Goal: Information Seeking & Learning: Learn about a topic

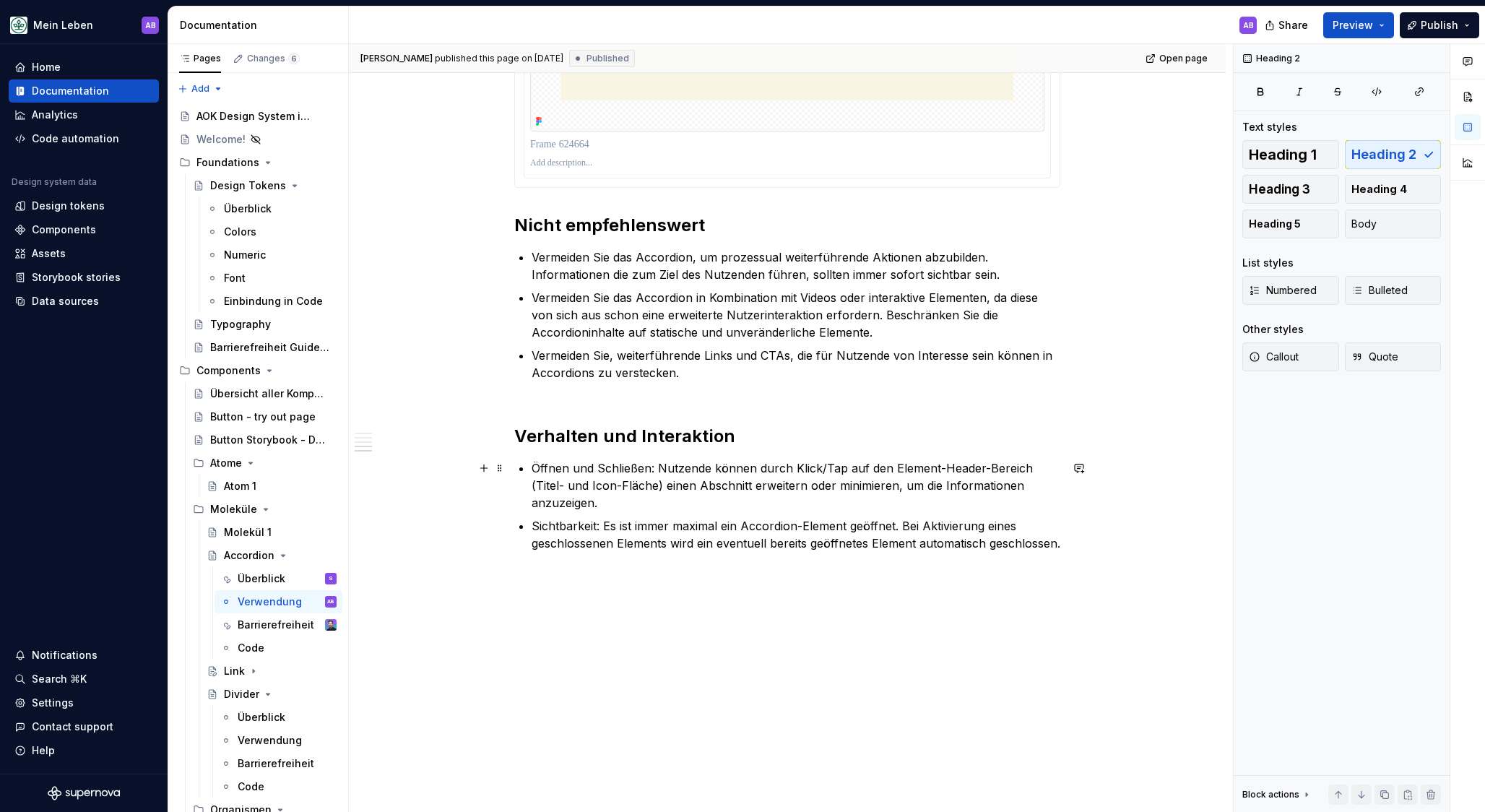
scroll to position [1256, 0]
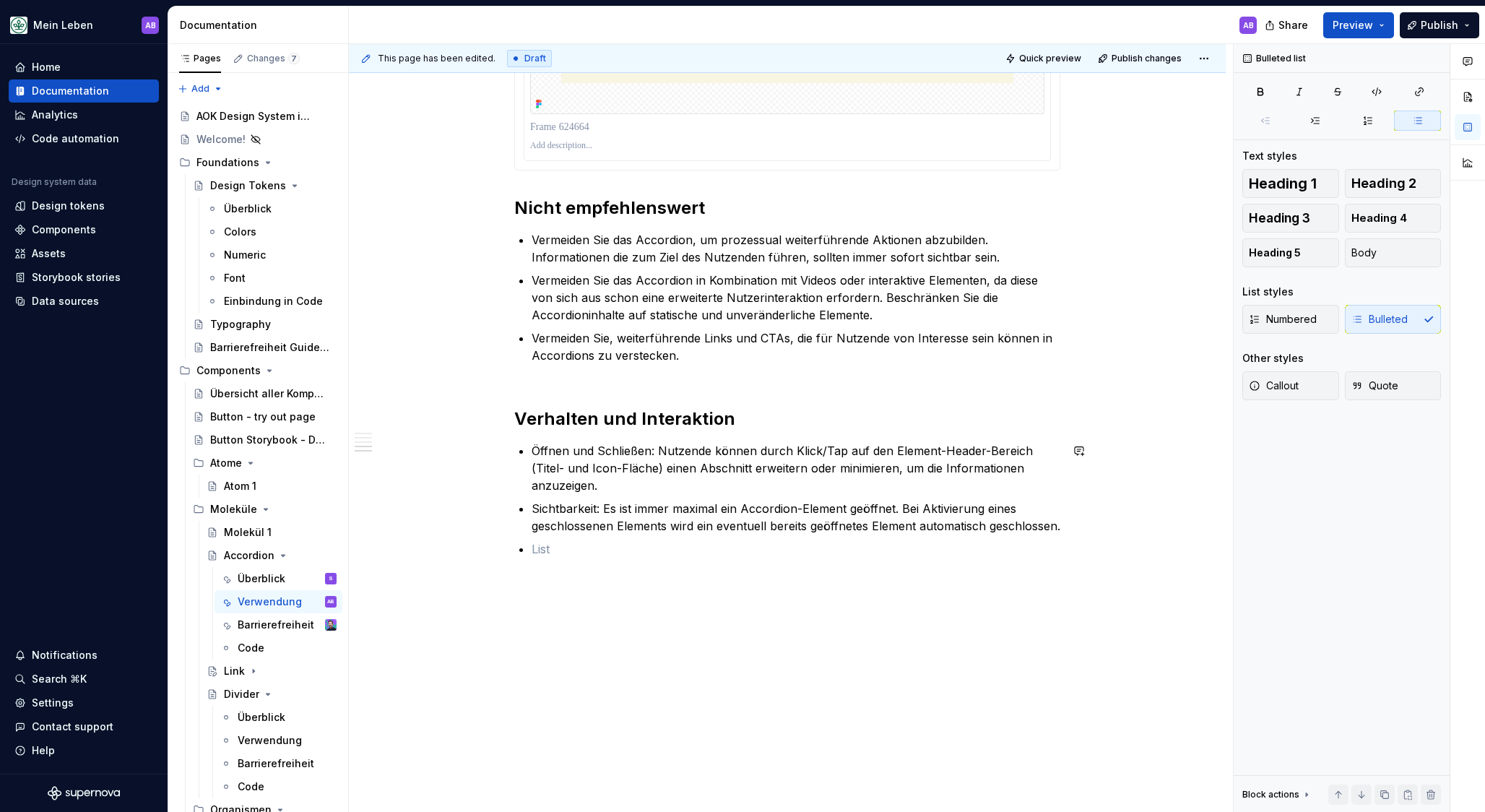
type textarea "*"
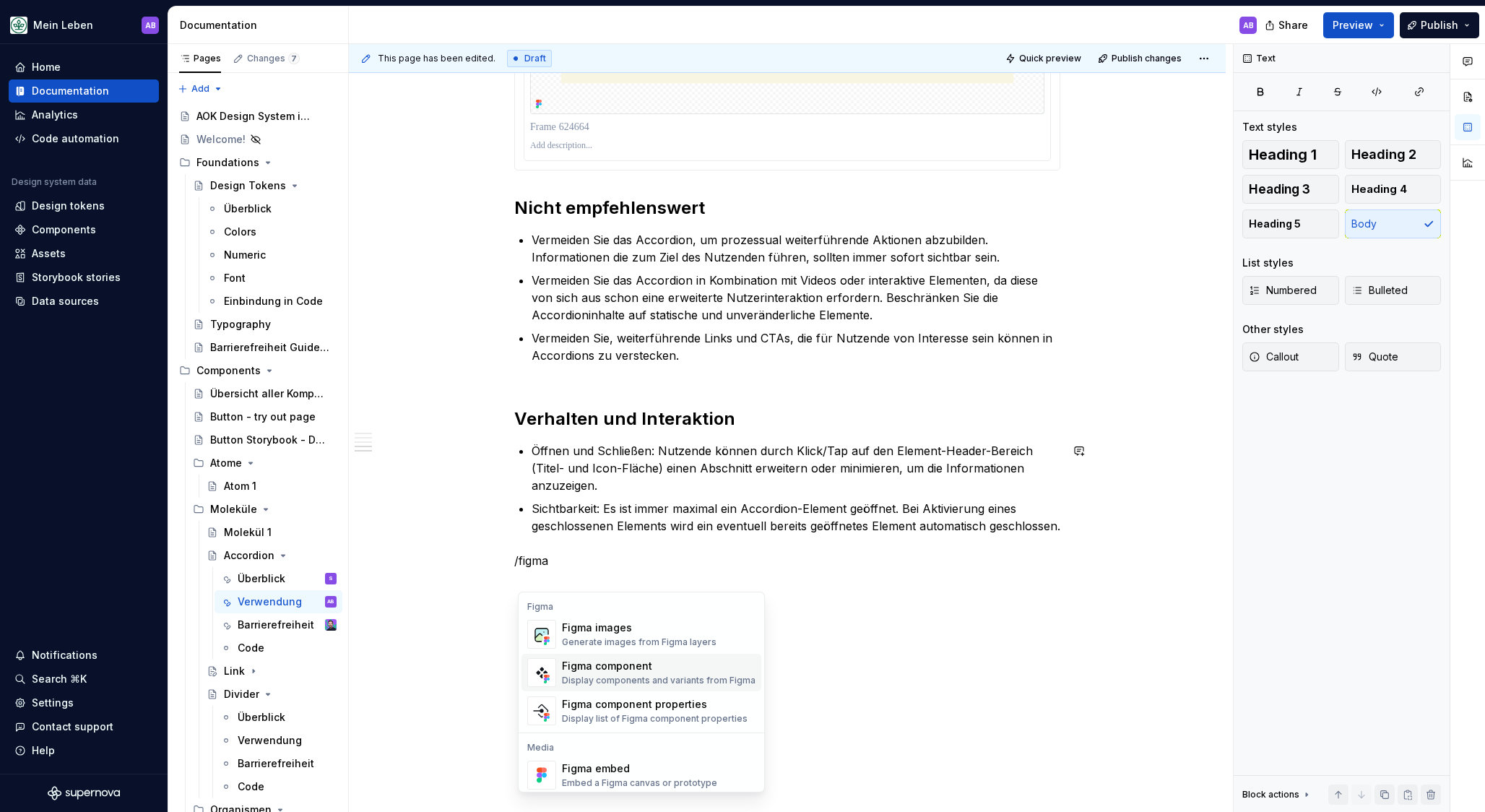
click at [609, 645] on div "Figma component" at bounding box center [658, 666] width 194 height 15
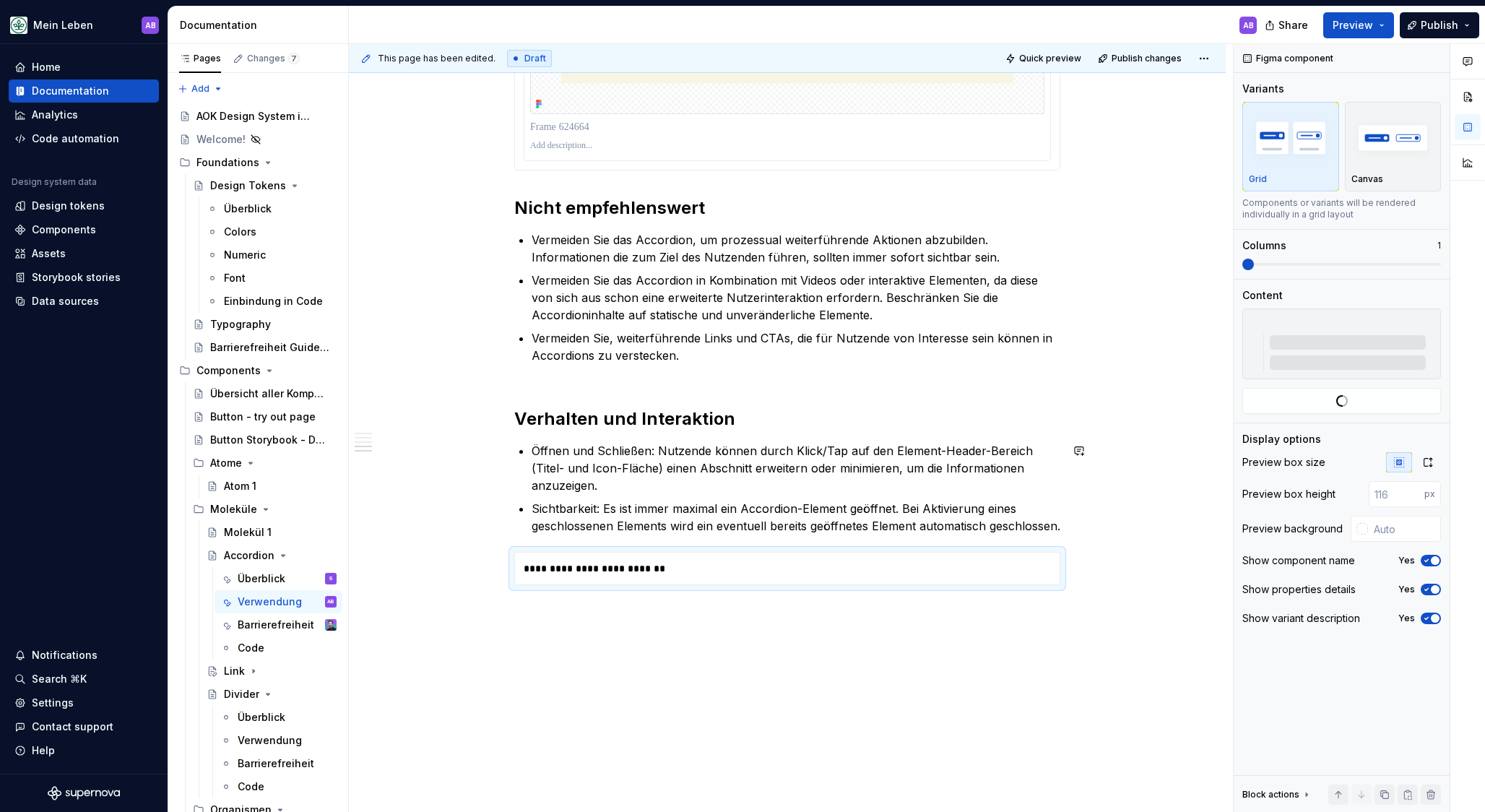
type textarea "*"
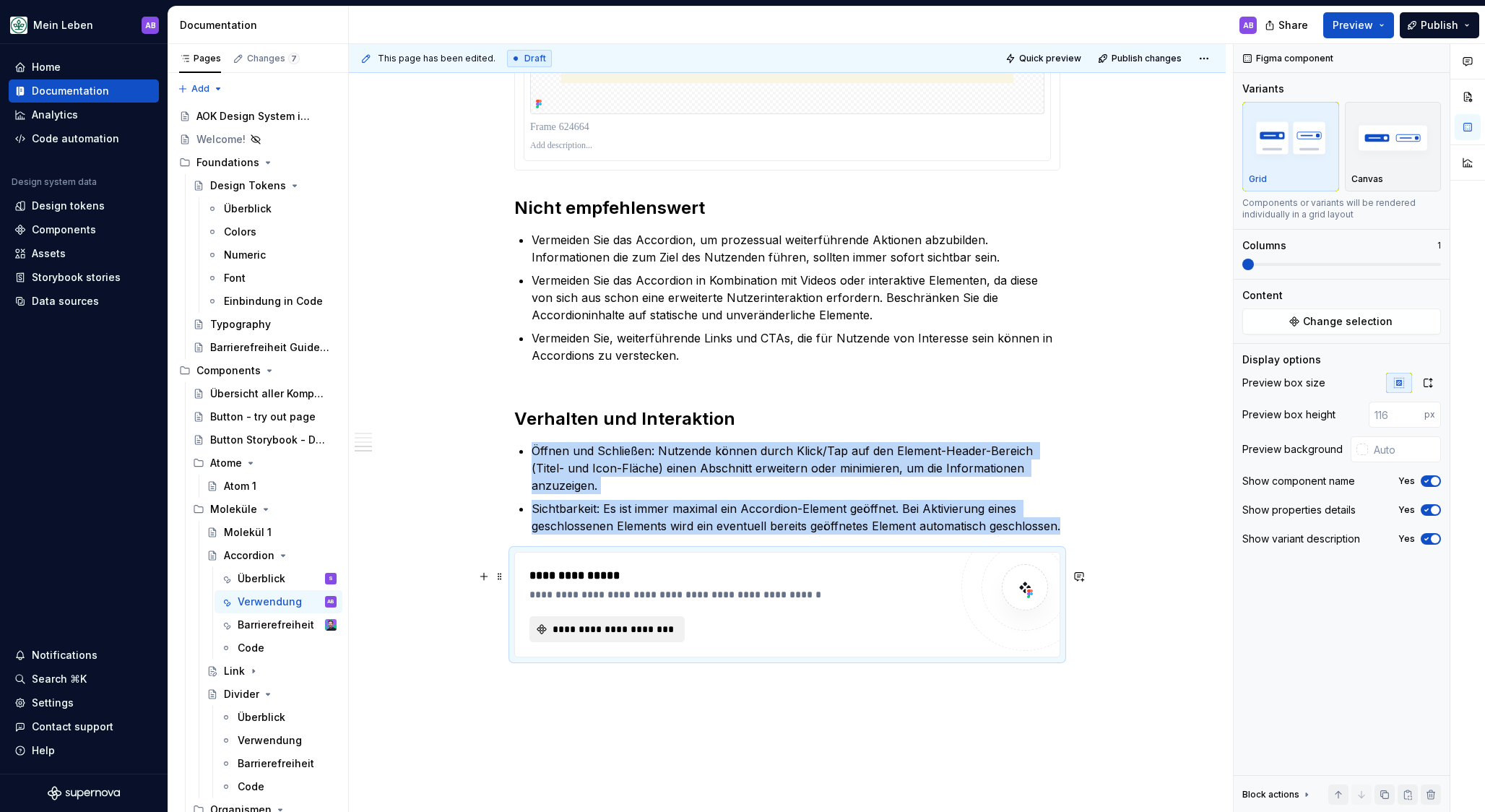
click at [615, 637] on span "**********" at bounding box center [613, 629] width 125 height 15
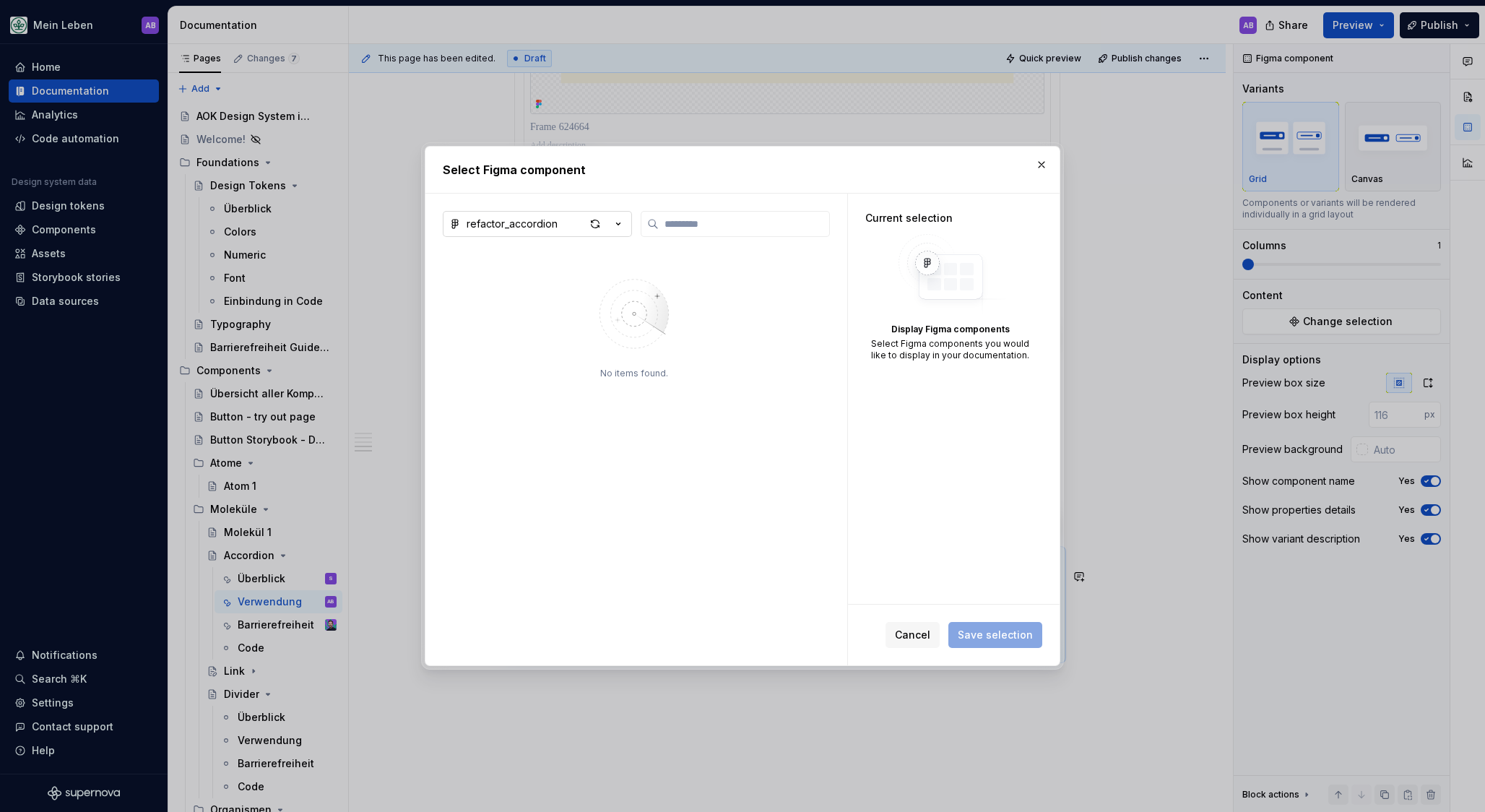
click at [613, 225] on icon "button" at bounding box center [618, 223] width 15 height 15
click at [574, 283] on div "AOK UI Library 3.0.3 (adesso)" at bounding box center [557, 279] width 146 height 15
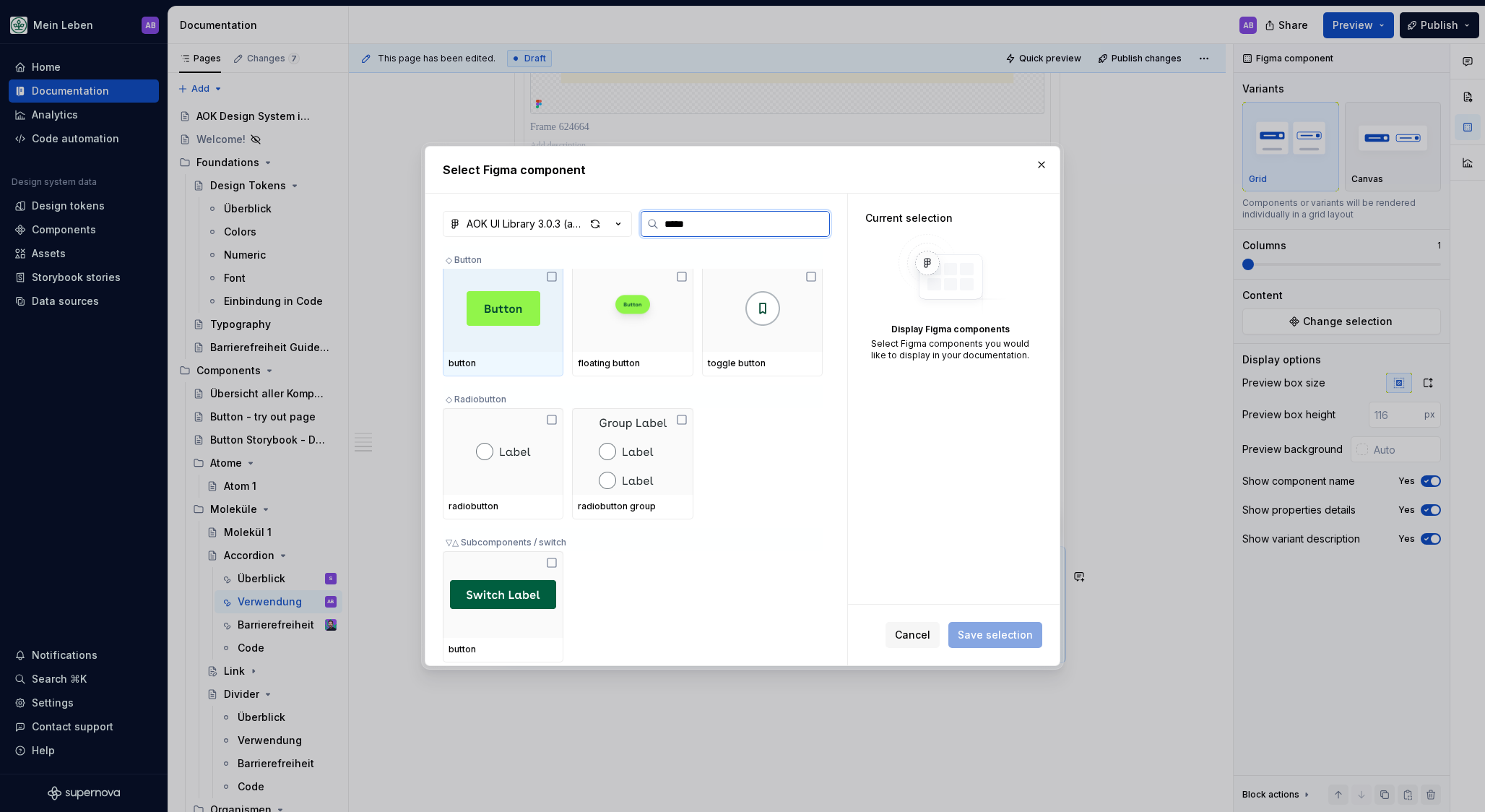
scroll to position [0, 0]
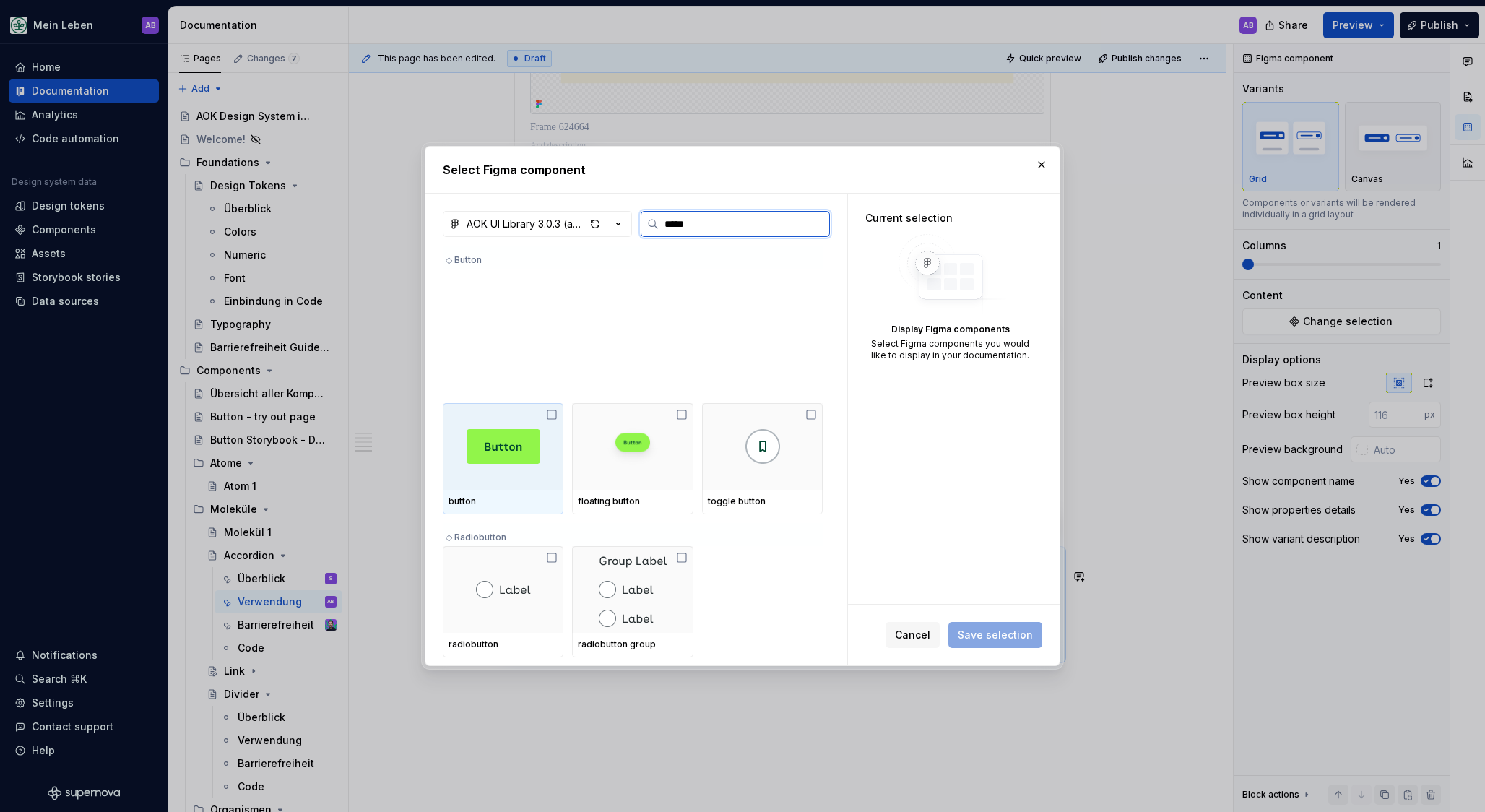
type input "******"
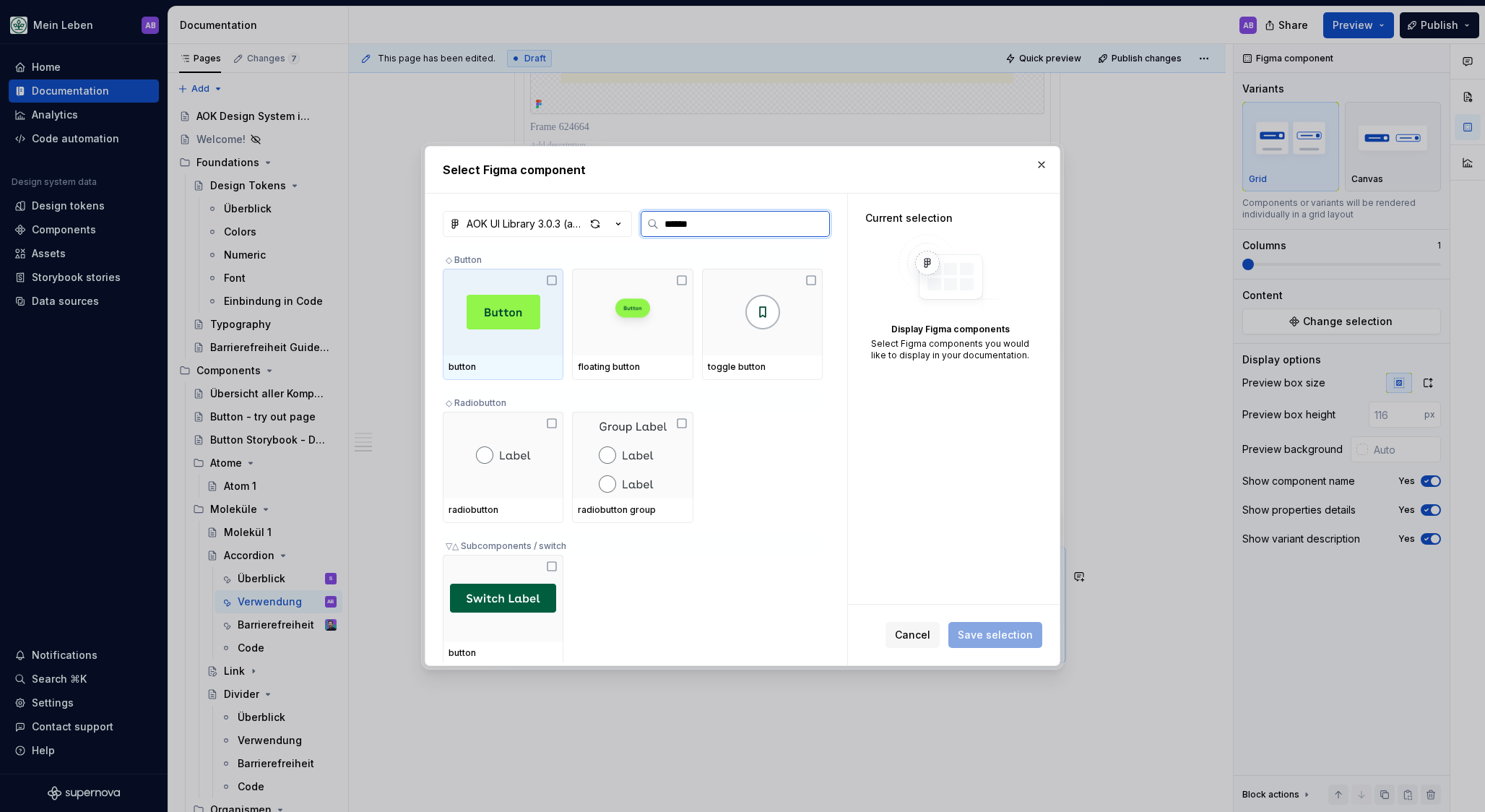
click at [488, 318] on img at bounding box center [504, 312] width 74 height 35
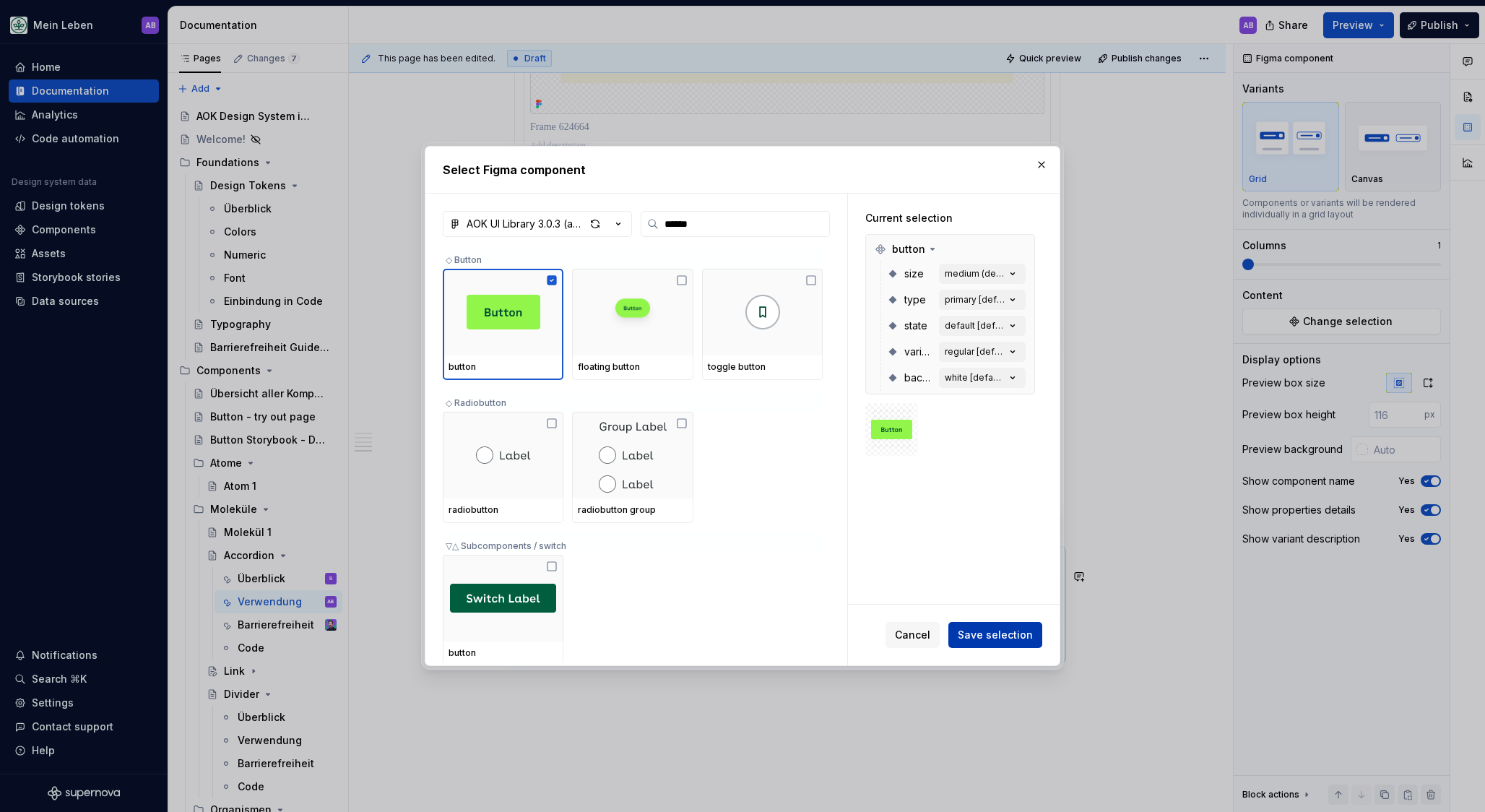
click at [975, 637] on span "Save selection" at bounding box center [996, 635] width 75 height 15
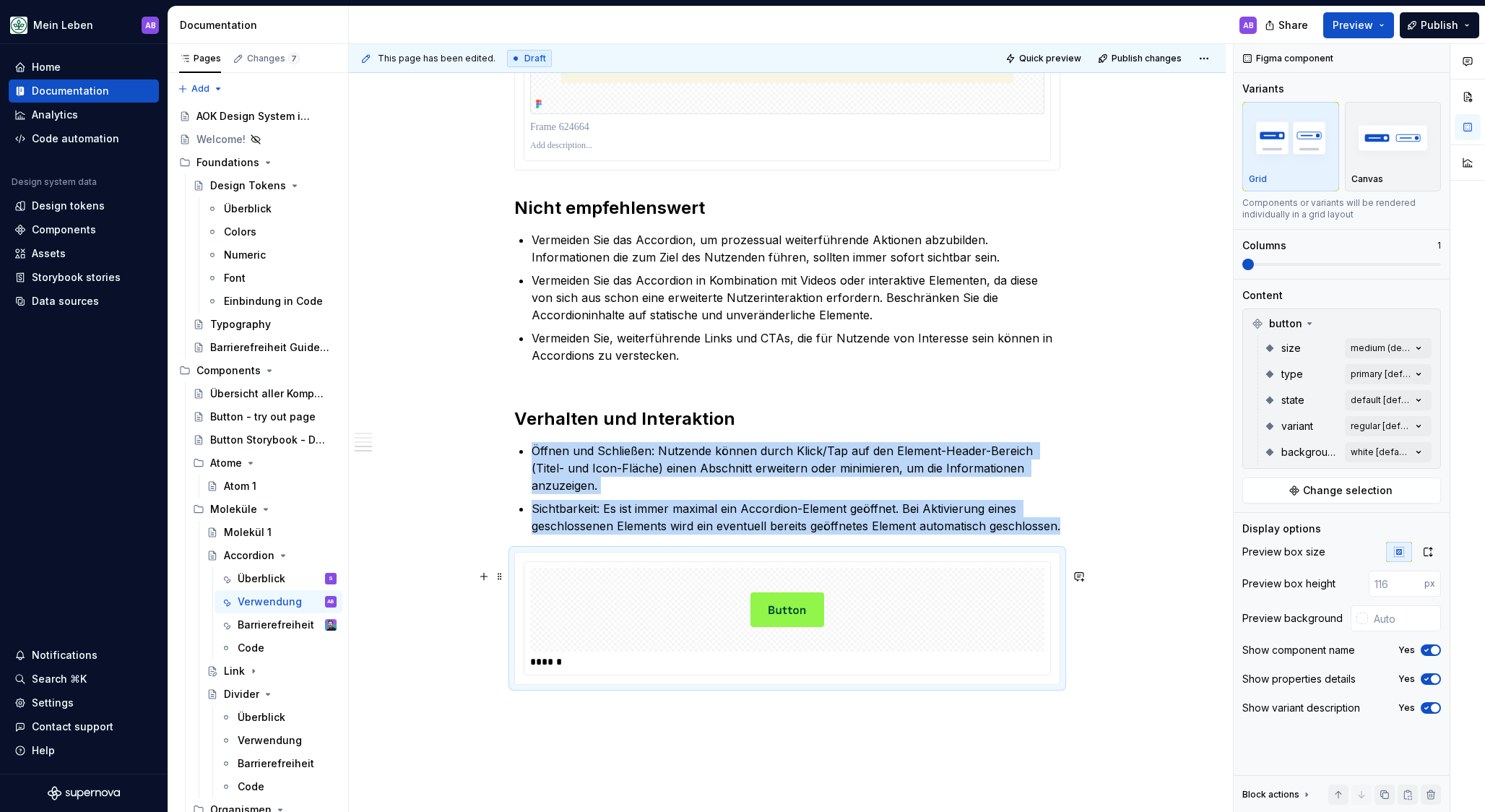
click at [782, 642] on img at bounding box center [788, 609] width 74 height 72
click at [1363, 347] on div "Comments Open comments No comments yet Select ‘Comment’ from the block context …" at bounding box center [1360, 428] width 252 height 768
click at [1276, 441] on span "small" at bounding box center [1276, 441] width 26 height 15
click at [1287, 414] on span "medium (default)" at bounding box center [1307, 417] width 87 height 15
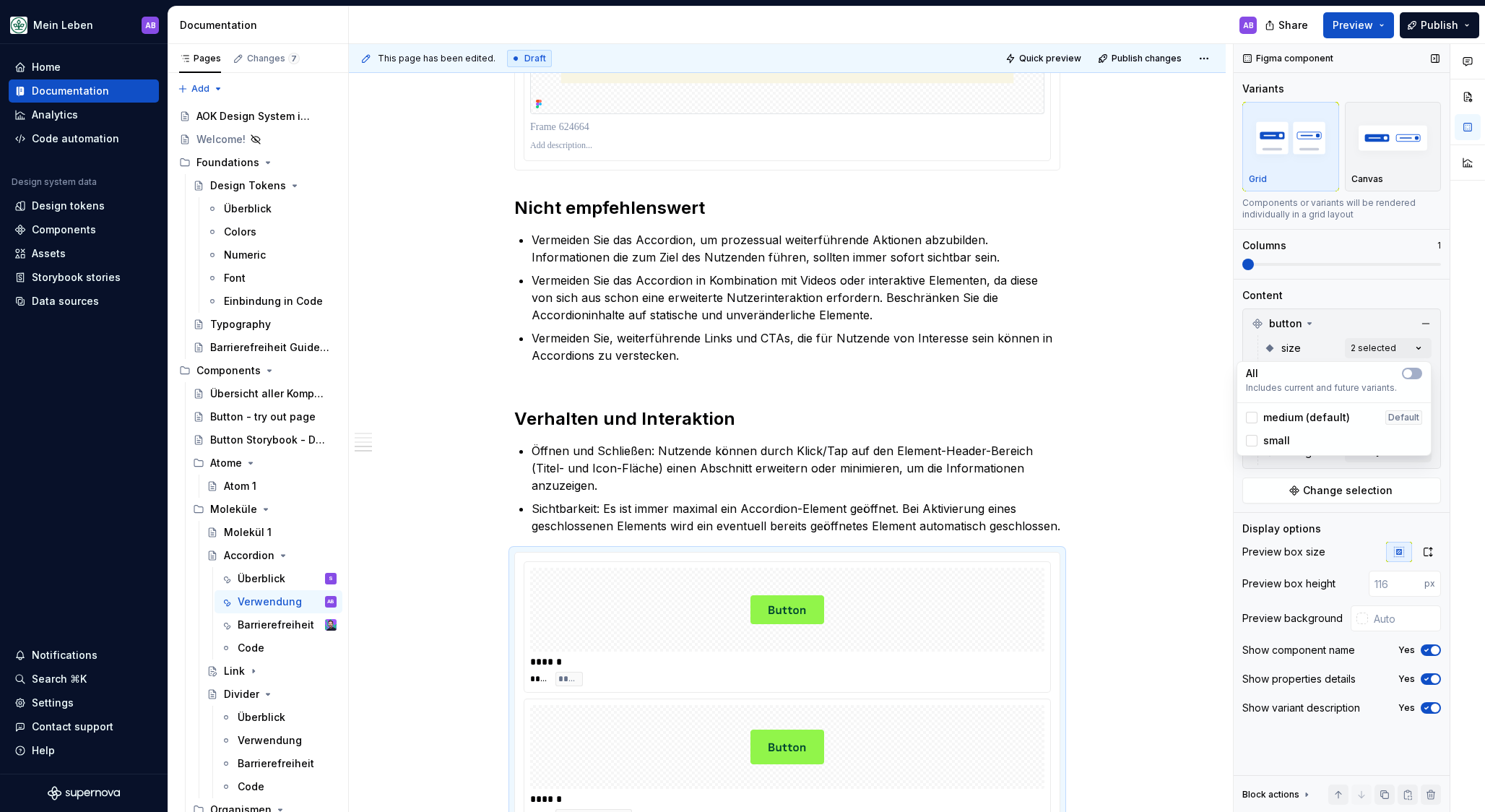
click at [1273, 347] on div "Comments Open comments No comments yet Select ‘Comment’ from the block context …" at bounding box center [1360, 428] width 252 height 768
click at [1367, 346] on div "Comments Open comments No comments yet Select ‘Comment’ from the block context …" at bounding box center [1360, 428] width 252 height 768
click at [1387, 375] on button "button" at bounding box center [1412, 373] width 20 height 12
click at [1318, 338] on div "Comments Open comments No comments yet Select ‘Comment’ from the block context …" at bounding box center [1360, 428] width 252 height 768
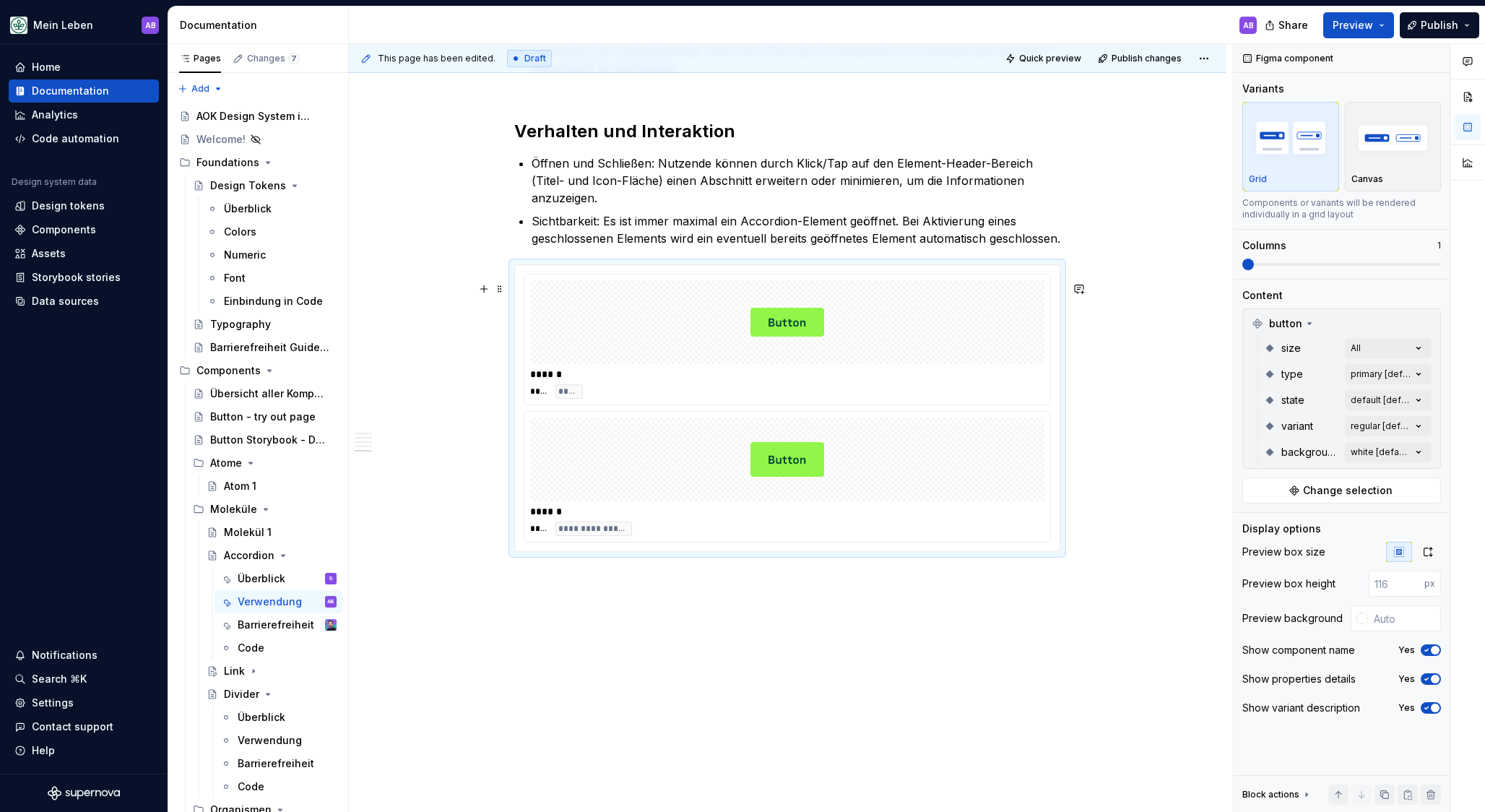
scroll to position [1561, 0]
click at [1376, 382] on div "Comments Open comments No comments yet Select ‘Comment’ from the block context …" at bounding box center [1360, 428] width 252 height 768
click at [1387, 401] on icon "button" at bounding box center [1408, 399] width 12 height 9
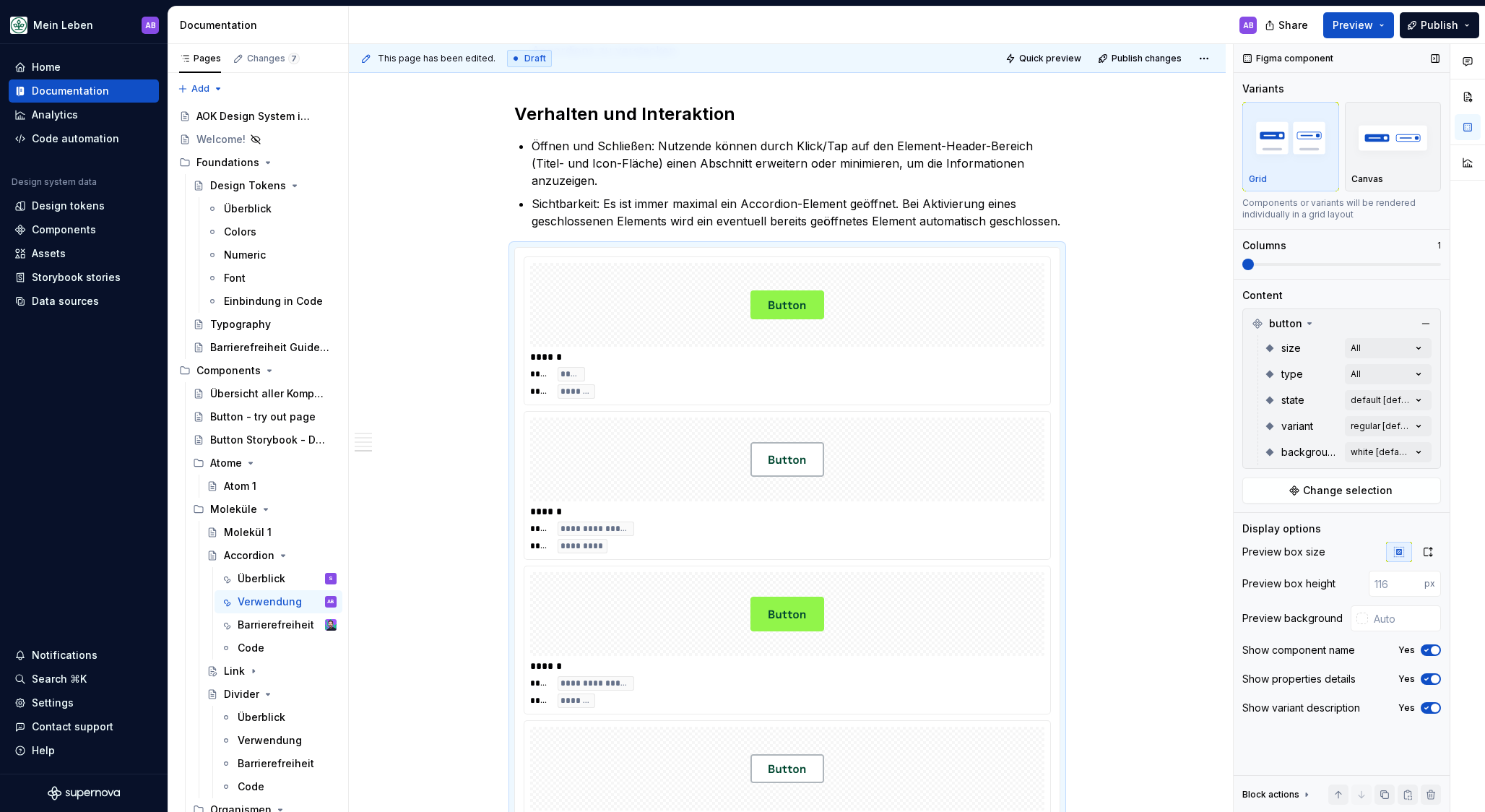
click at [1299, 360] on div "Comments Open comments No comments yet Select ‘Comment’ from the block context …" at bounding box center [1360, 428] width 252 height 768
click at [1380, 395] on div "Comments Open comments No comments yet Select ‘Comment’ from the block context …" at bounding box center [1360, 428] width 252 height 768
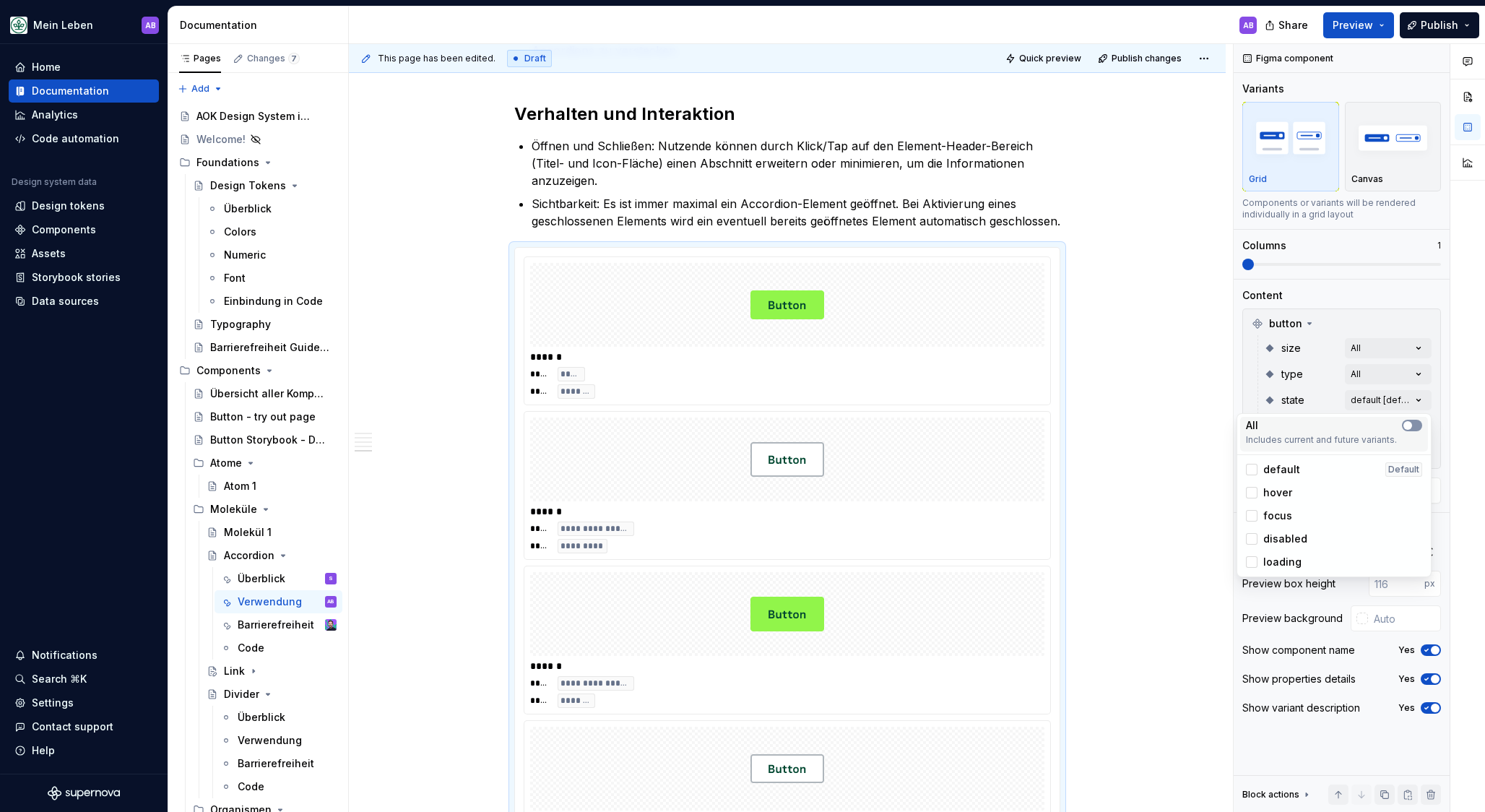
click at [1387, 422] on span "button" at bounding box center [1408, 425] width 9 height 9
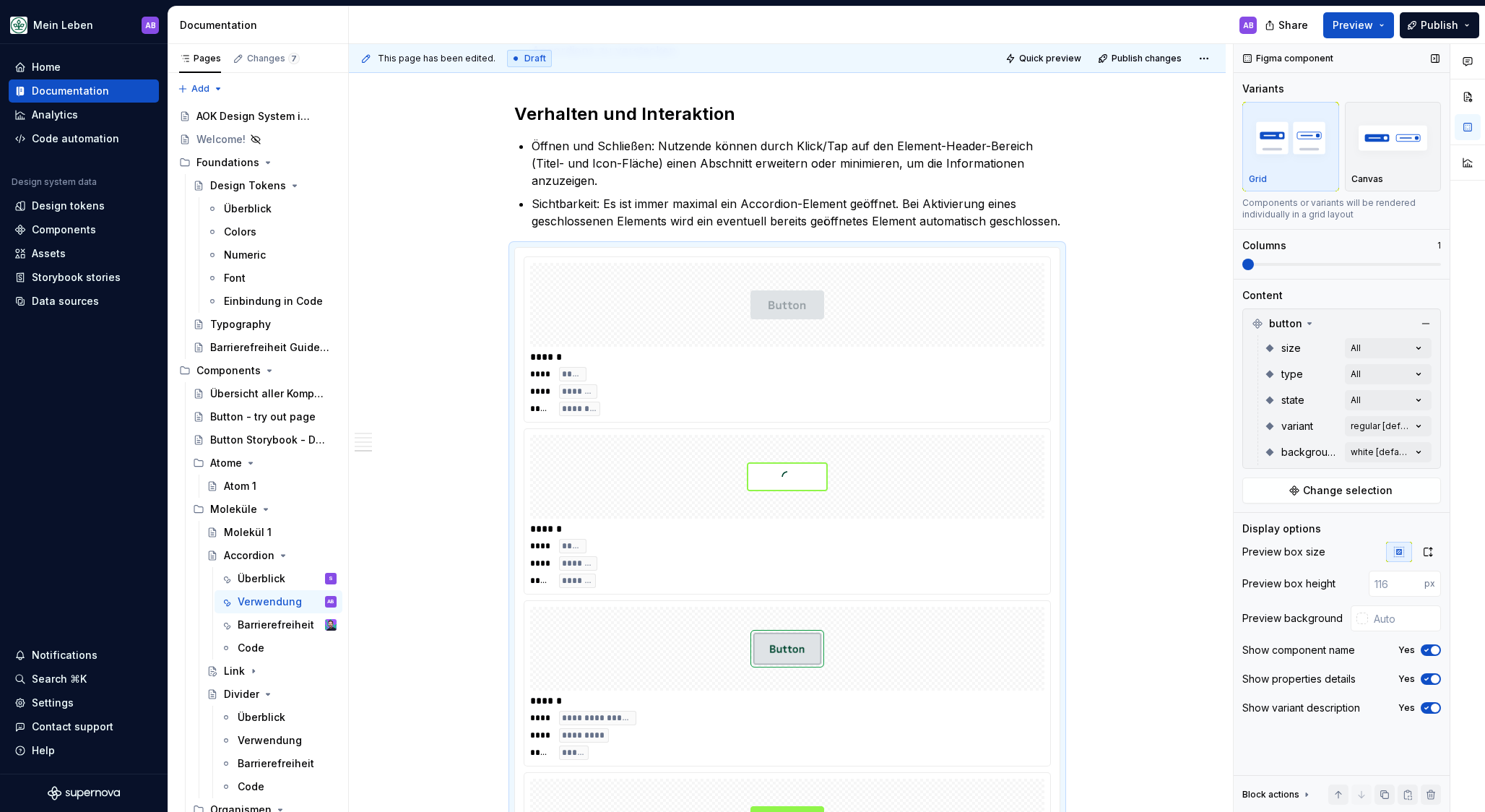
click at [1305, 374] on div "Comments Open comments No comments yet Select ‘Comment’ from the block context …" at bounding box center [1360, 428] width 252 height 768
click at [1374, 428] on div "Comments Open comments No comments yet Select ‘Comment’ from the block context …" at bounding box center [1360, 428] width 252 height 768
click at [1387, 455] on icon "button" at bounding box center [1408, 451] width 12 height 9
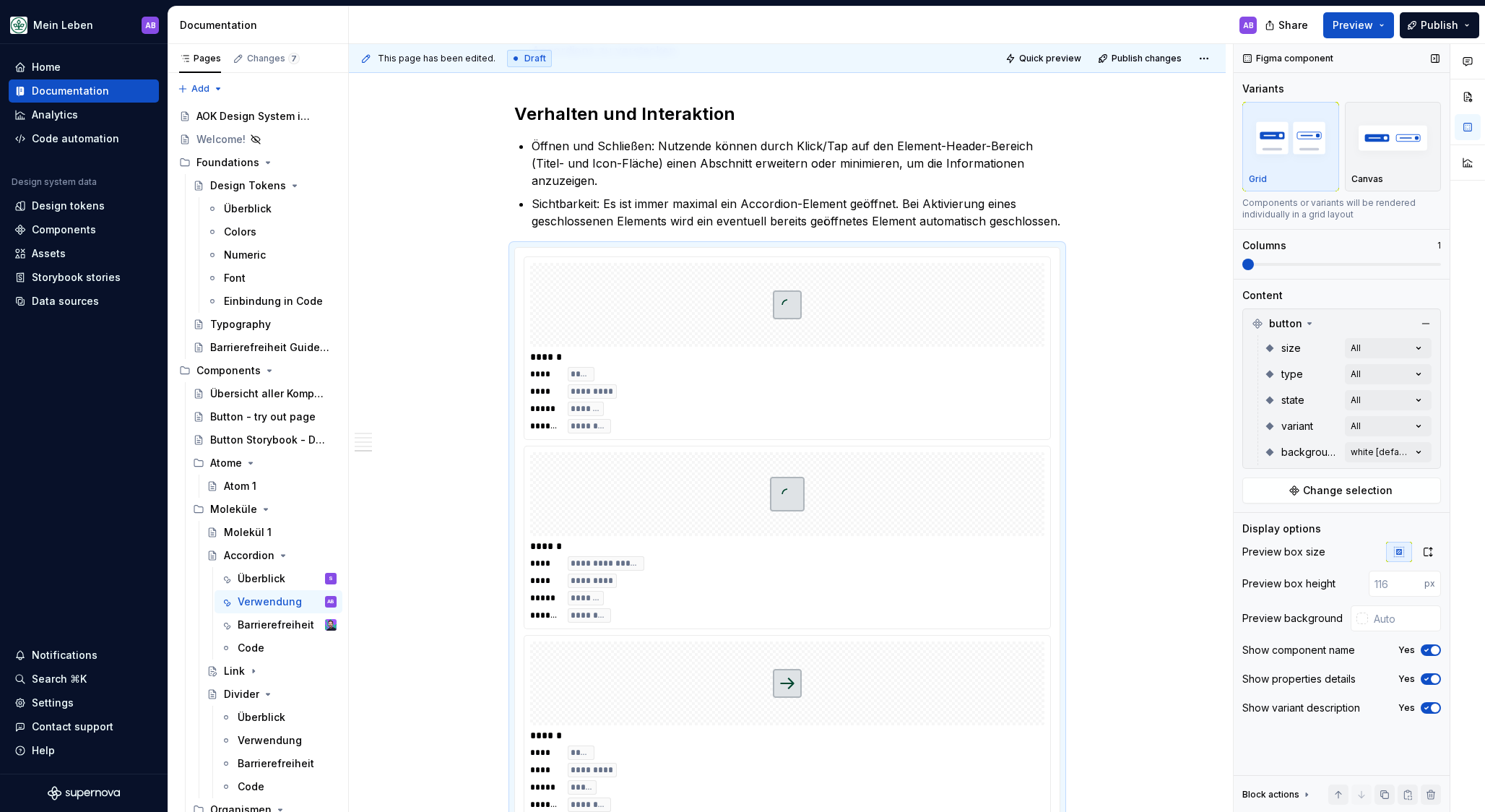
drag, startPoint x: 1243, startPoint y: 259, endPoint x: 1269, endPoint y: 263, distance: 26.3
click at [1269, 263] on div "Comments Open comments No comments yet Select ‘Comment’ from the block context …" at bounding box center [1360, 428] width 252 height 768
click at [1273, 263] on span at bounding box center [1343, 264] width 199 height 3
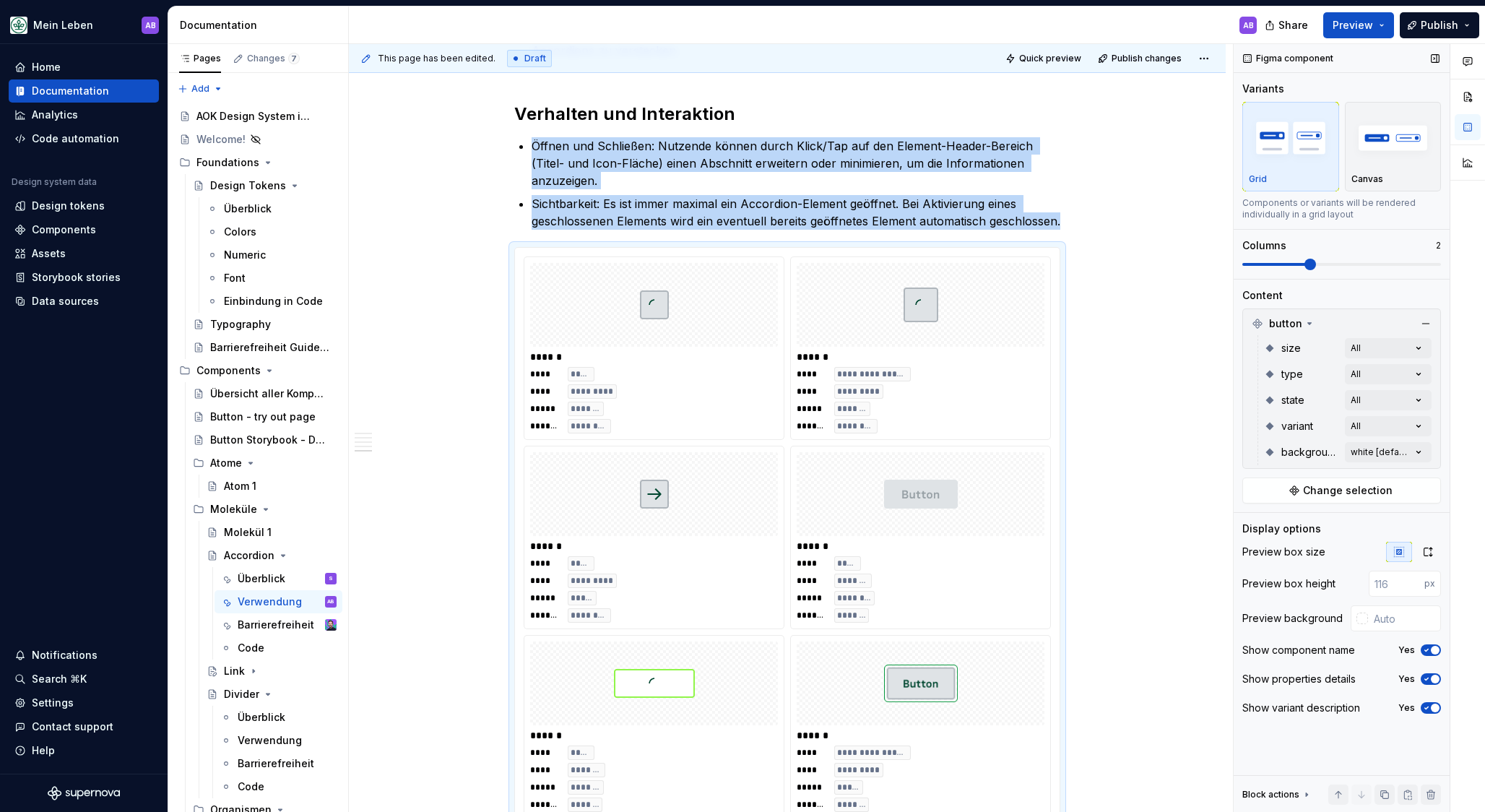
scroll to position [1780, 0]
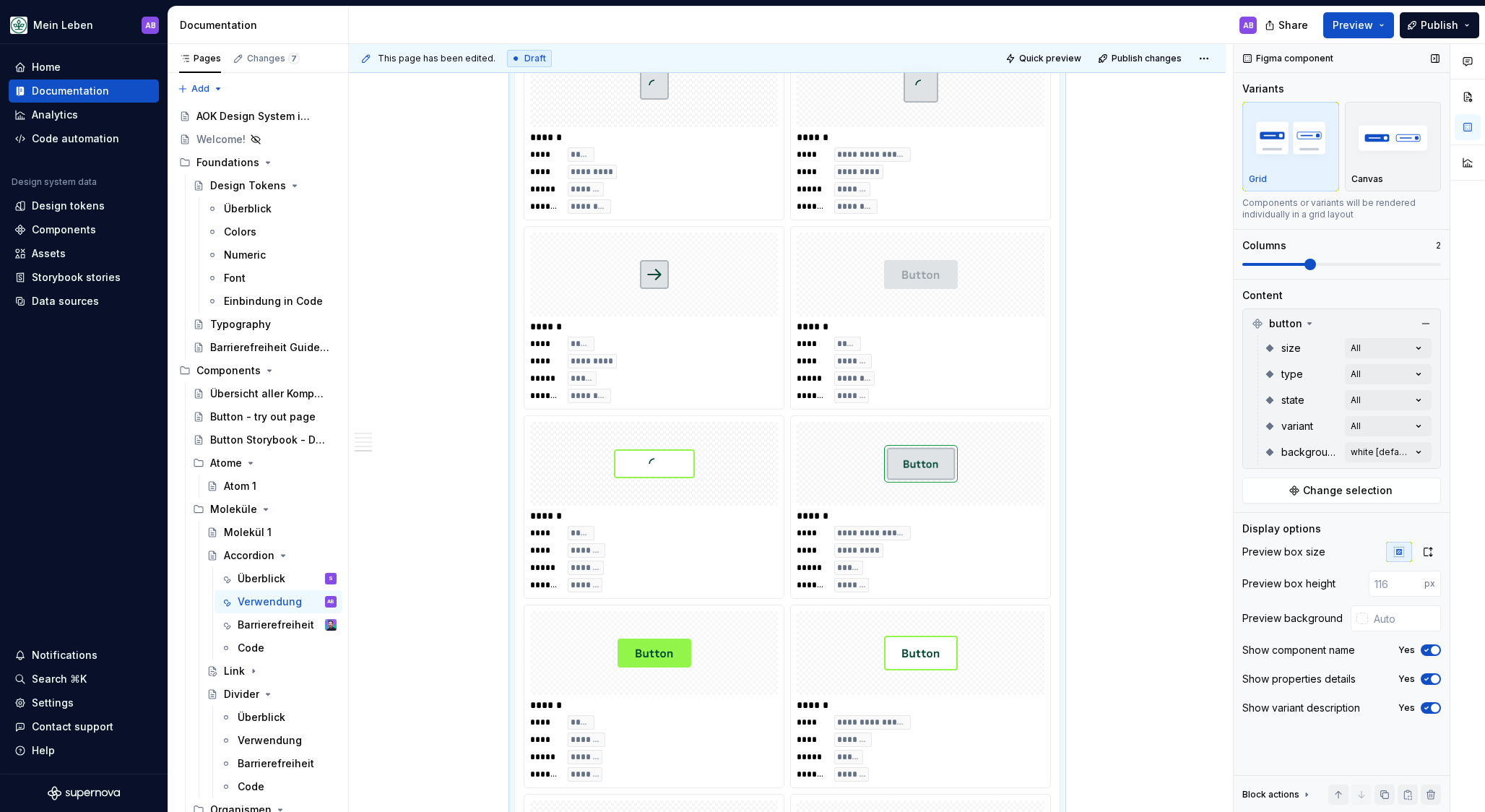
click at [1305, 263] on span at bounding box center [1310, 264] width 12 height 12
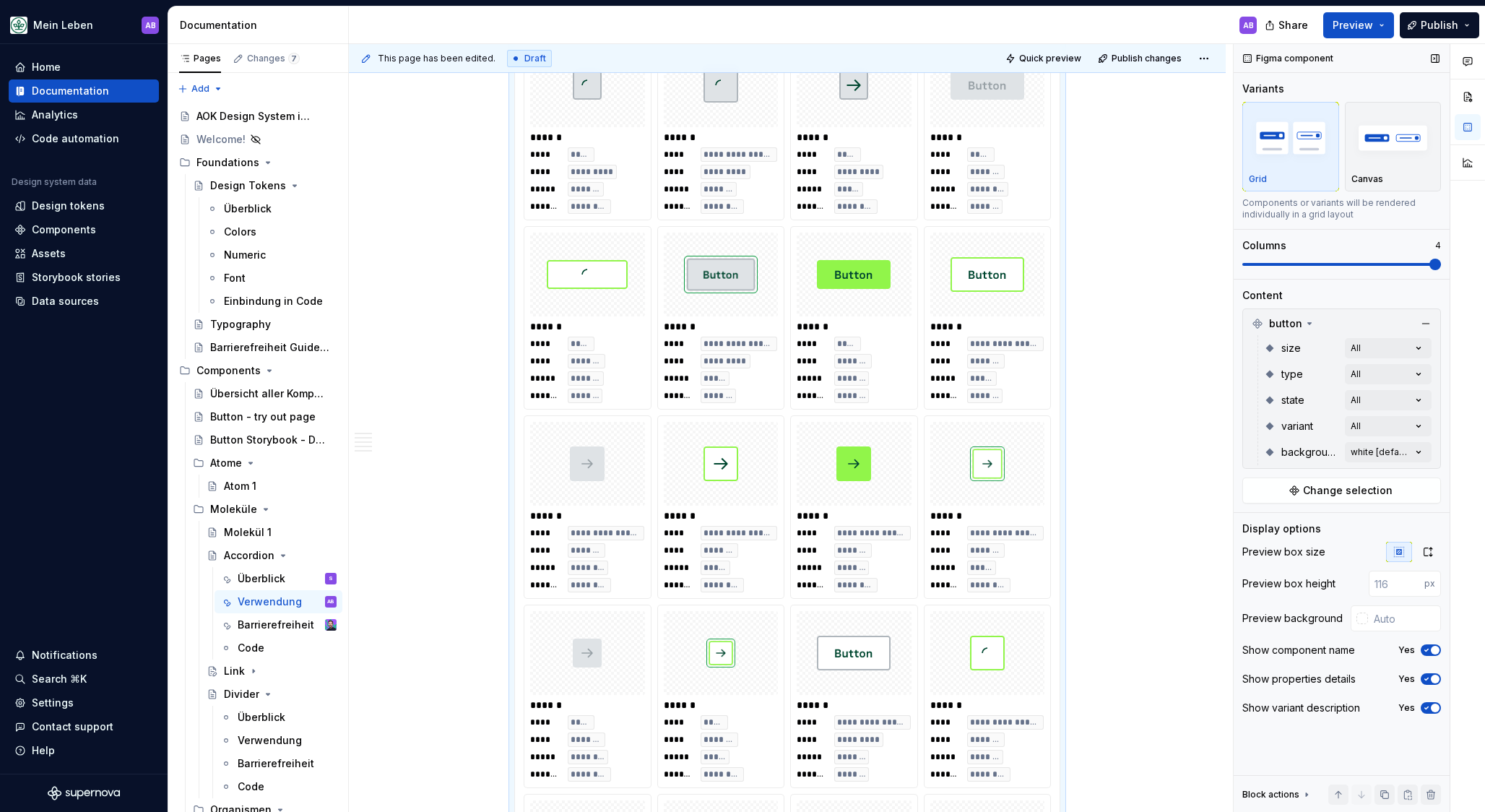
click at [1387, 269] on span at bounding box center [1435, 264] width 12 height 12
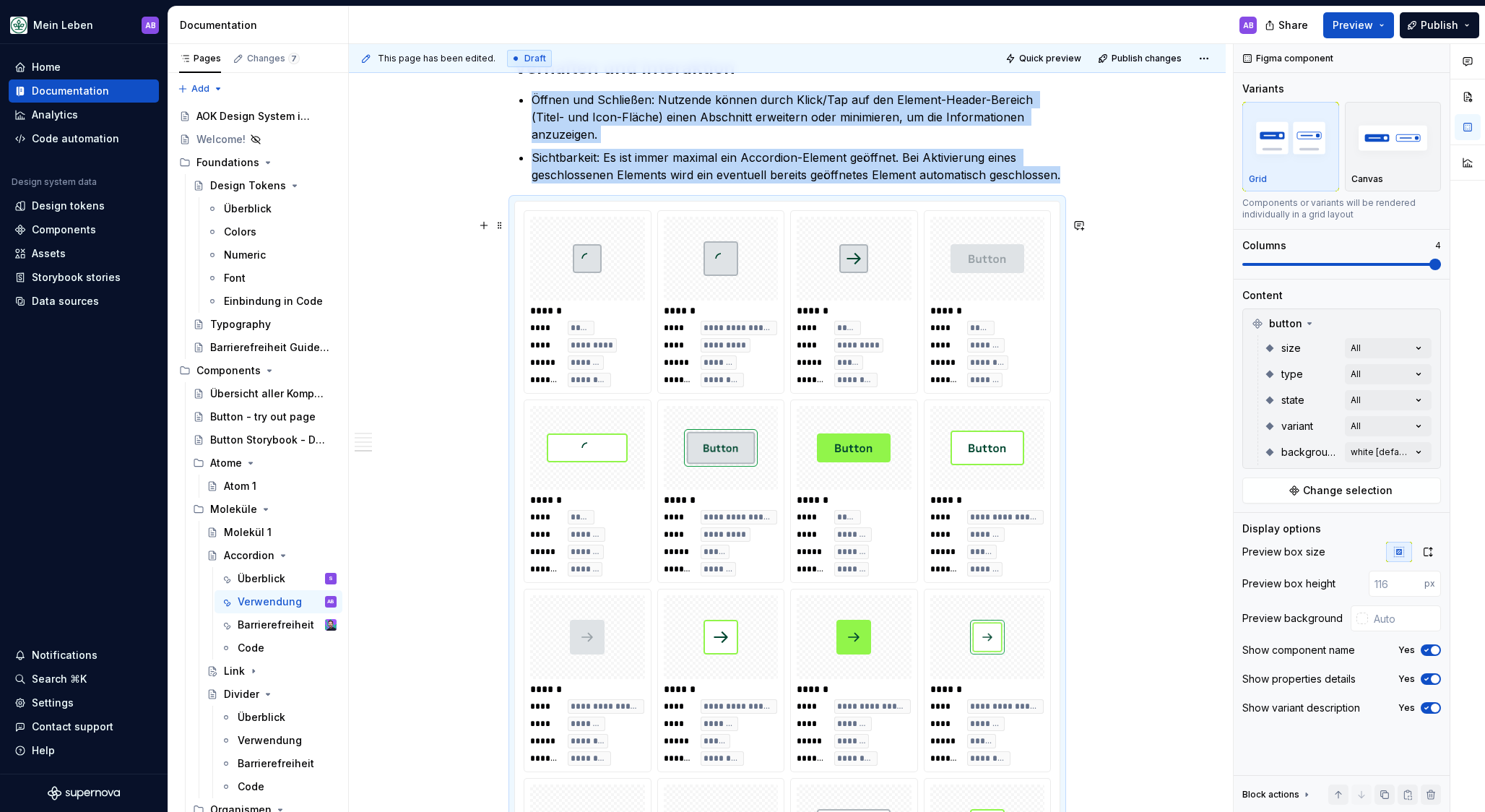
scroll to position [1577, 0]
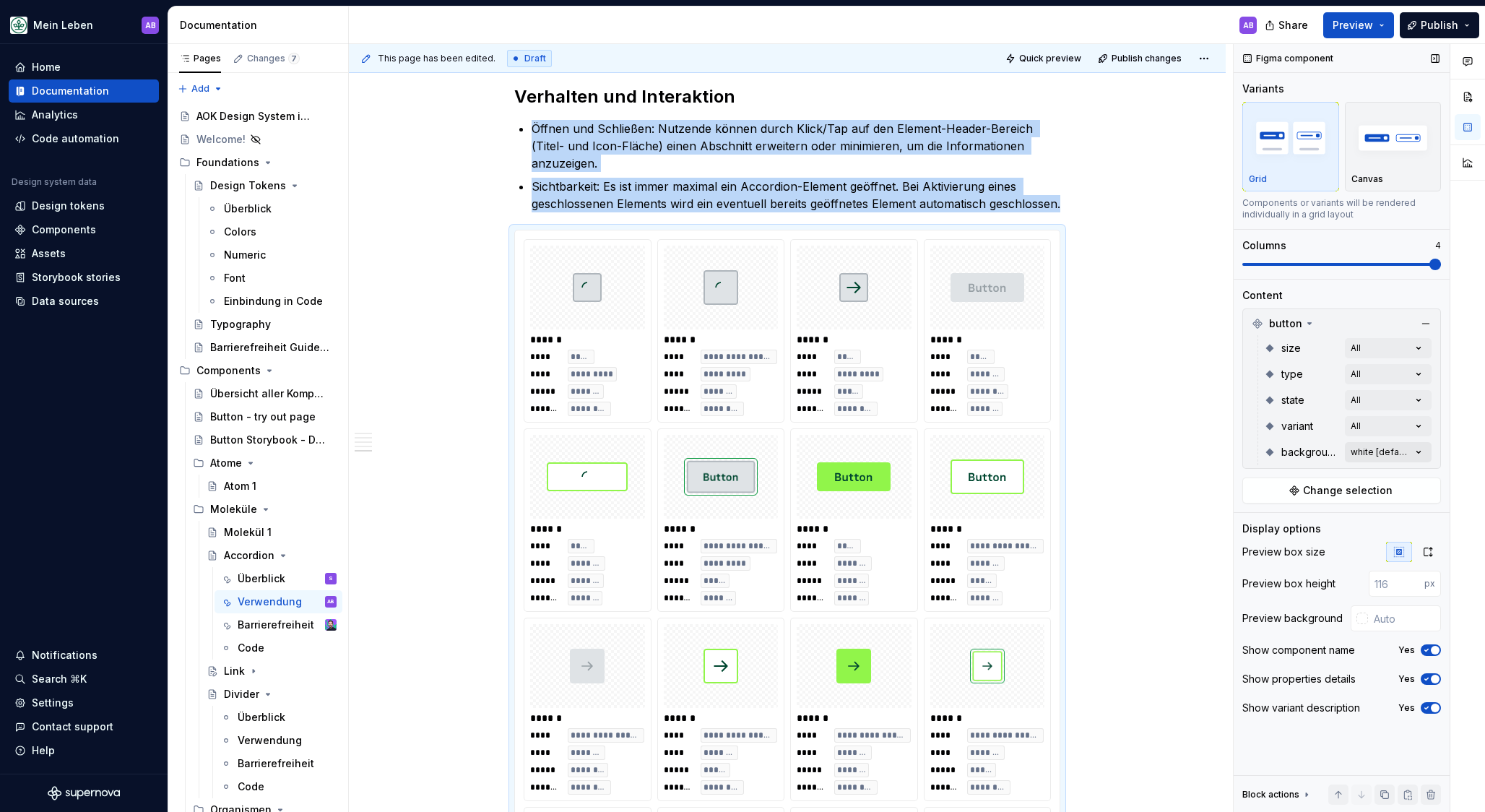
click at [1377, 452] on div "Comments Open comments No comments yet Select ‘Comment’ from the block context …" at bounding box center [1360, 428] width 252 height 768
click at [1387, 476] on button "button" at bounding box center [1412, 478] width 20 height 12
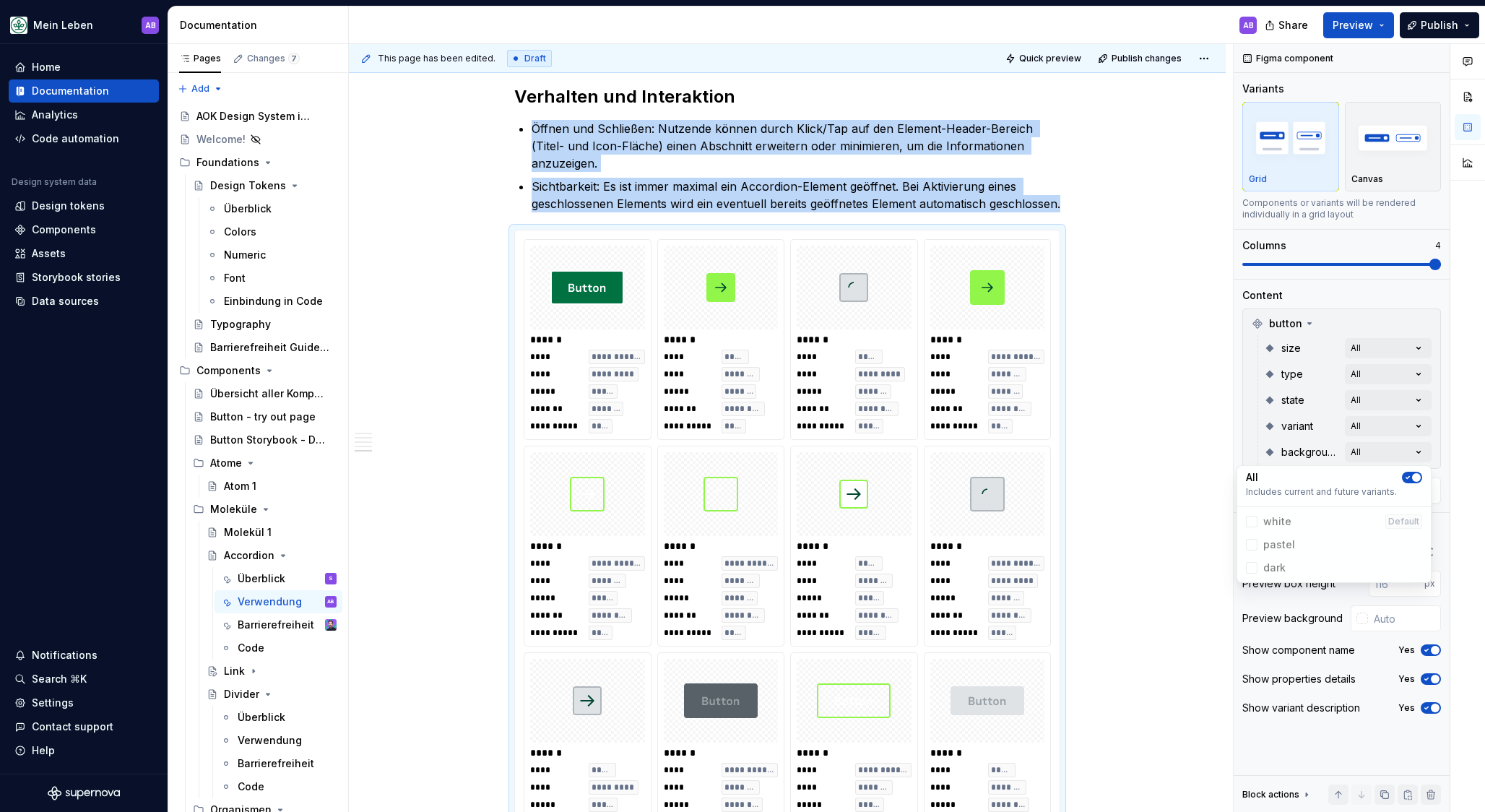
click at [1273, 402] on div "Comments Open comments No comments yet Select ‘Comment’ from the block context …" at bounding box center [1360, 428] width 252 height 768
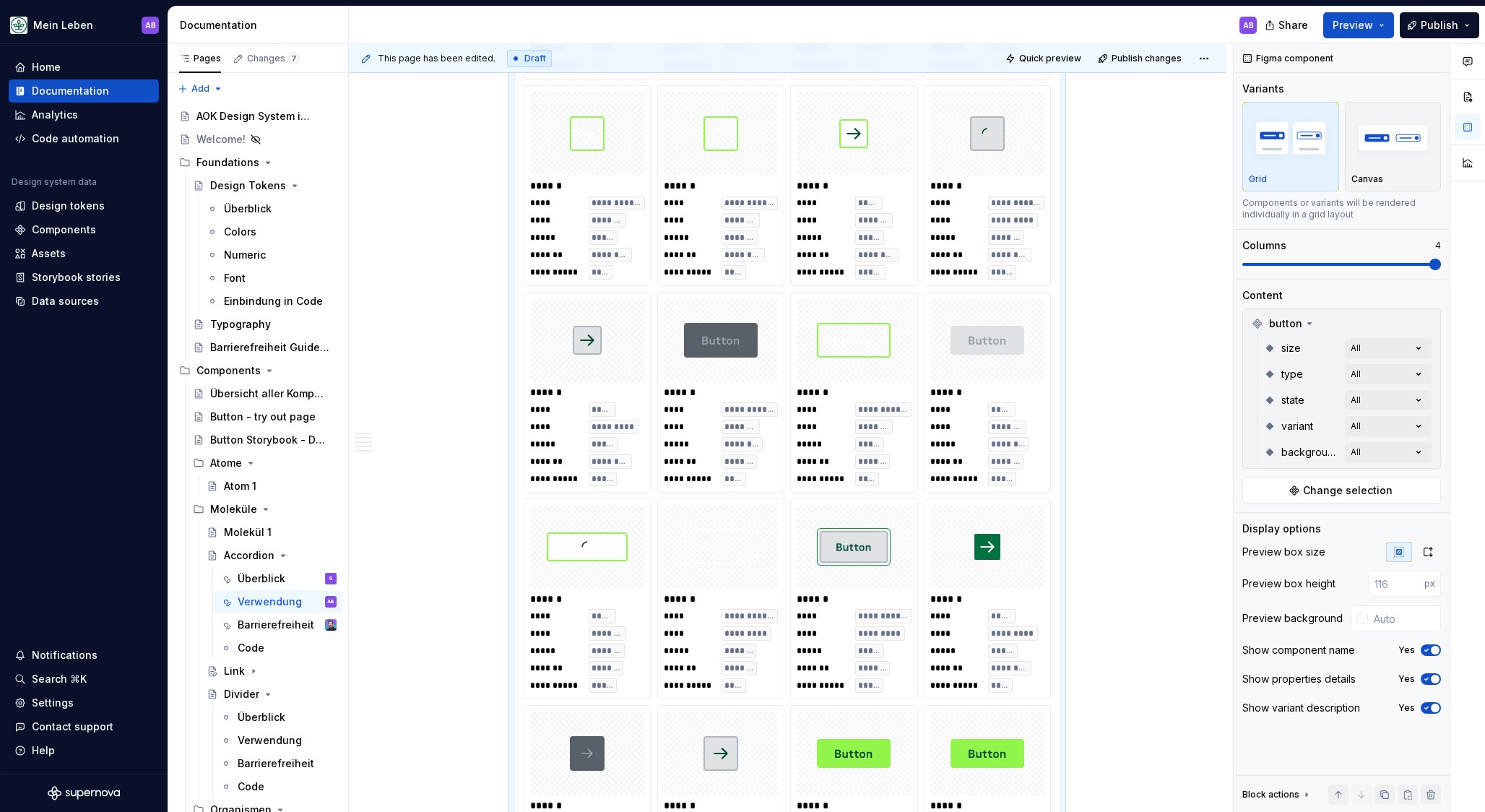
scroll to position [1937, 0]
click at [879, 377] on img at bounding box center [854, 341] width 74 height 72
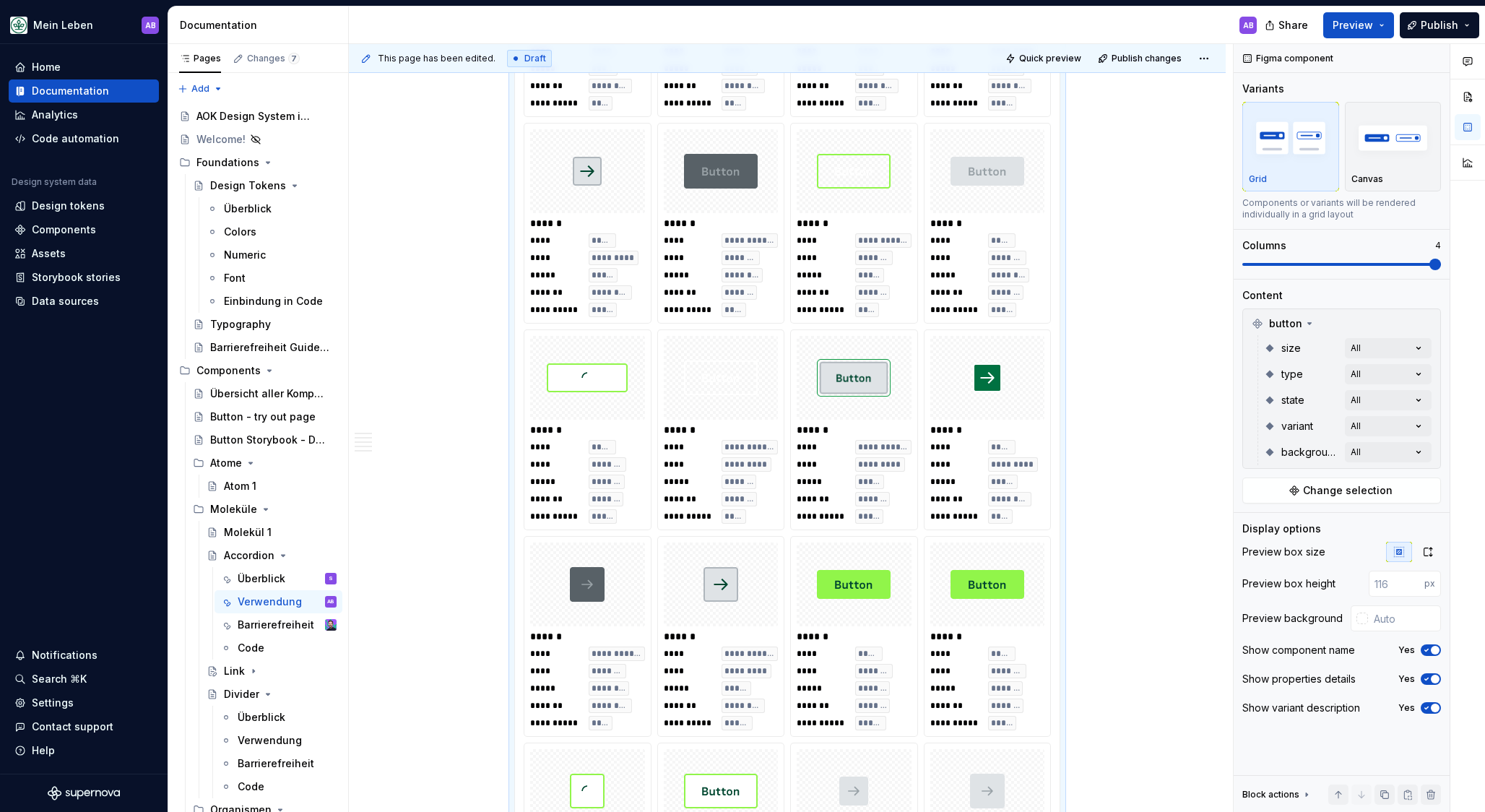
scroll to position [2109, 0]
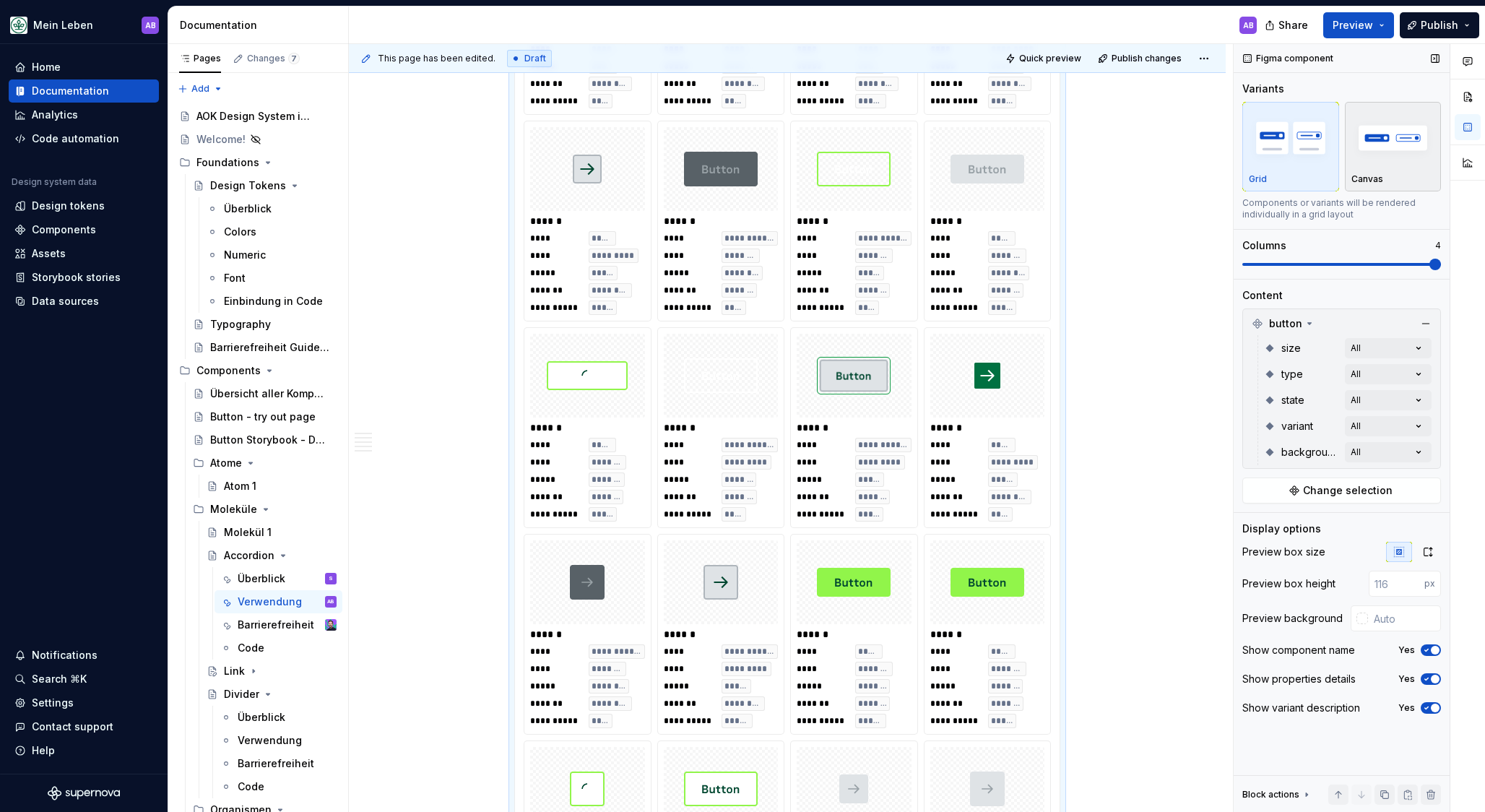
click at [1357, 175] on p "Canvas" at bounding box center [1367, 179] width 32 height 12
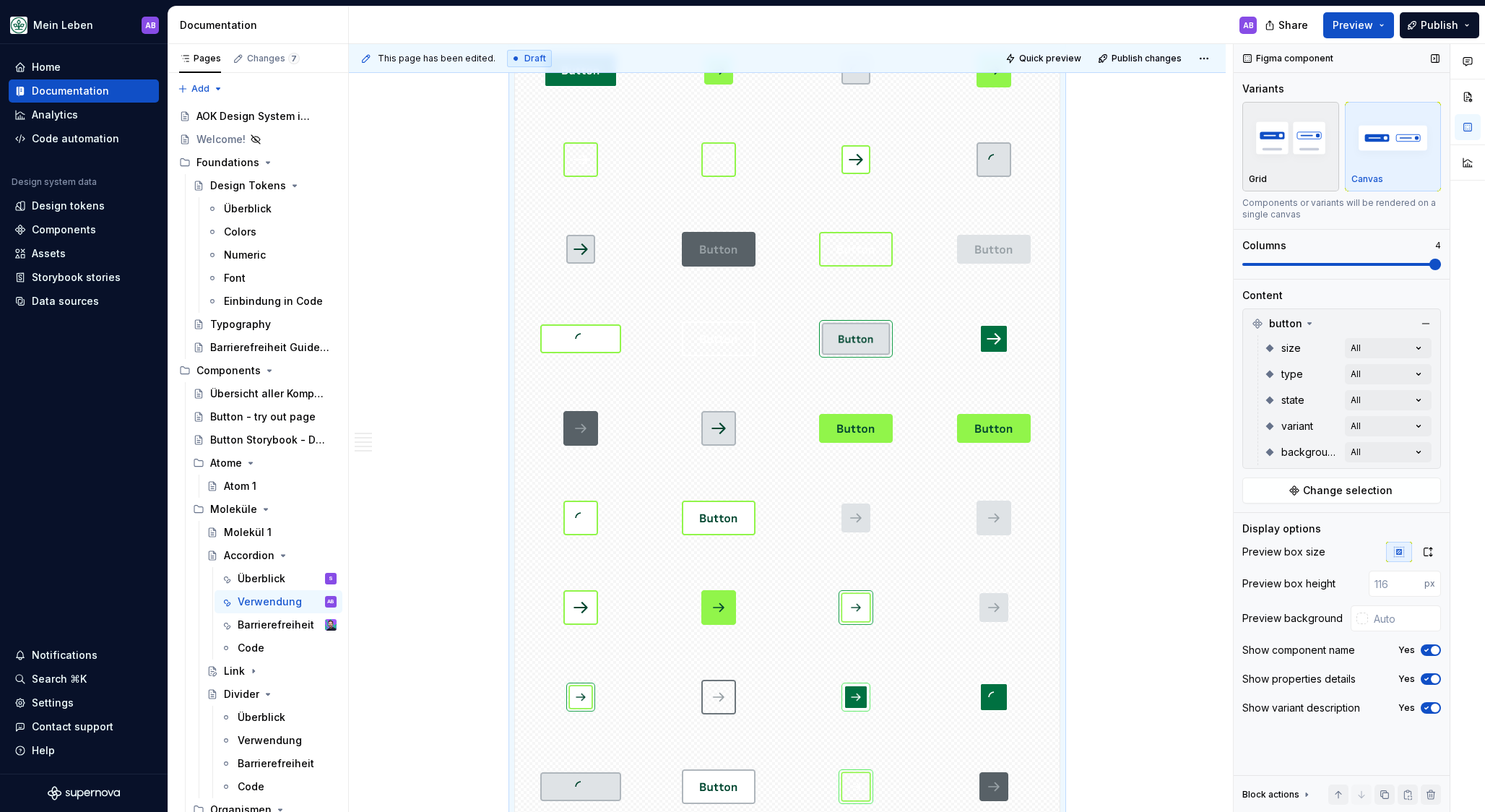
click at [1303, 156] on img "button" at bounding box center [1291, 137] width 84 height 53
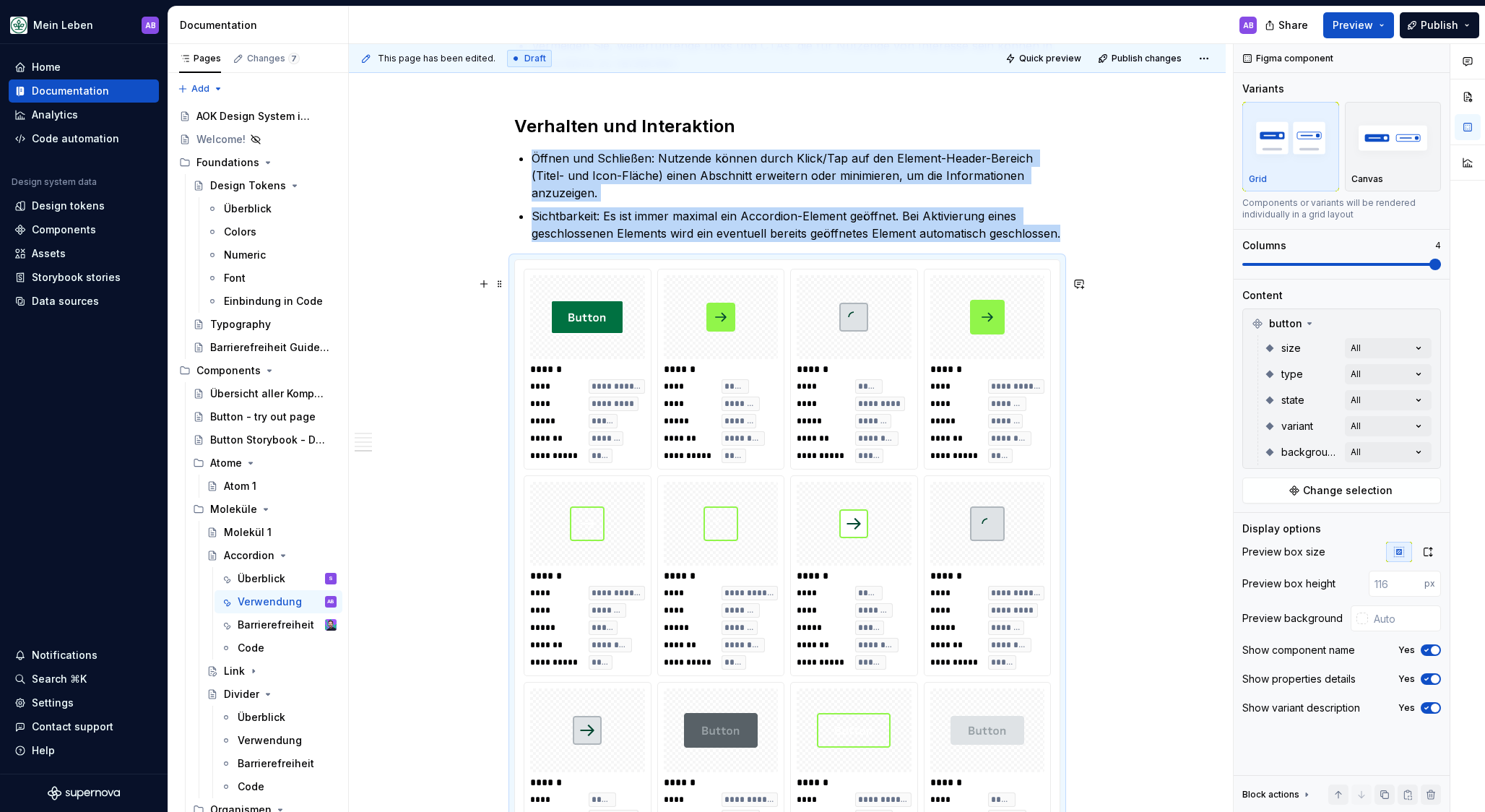
scroll to position [1557, 0]
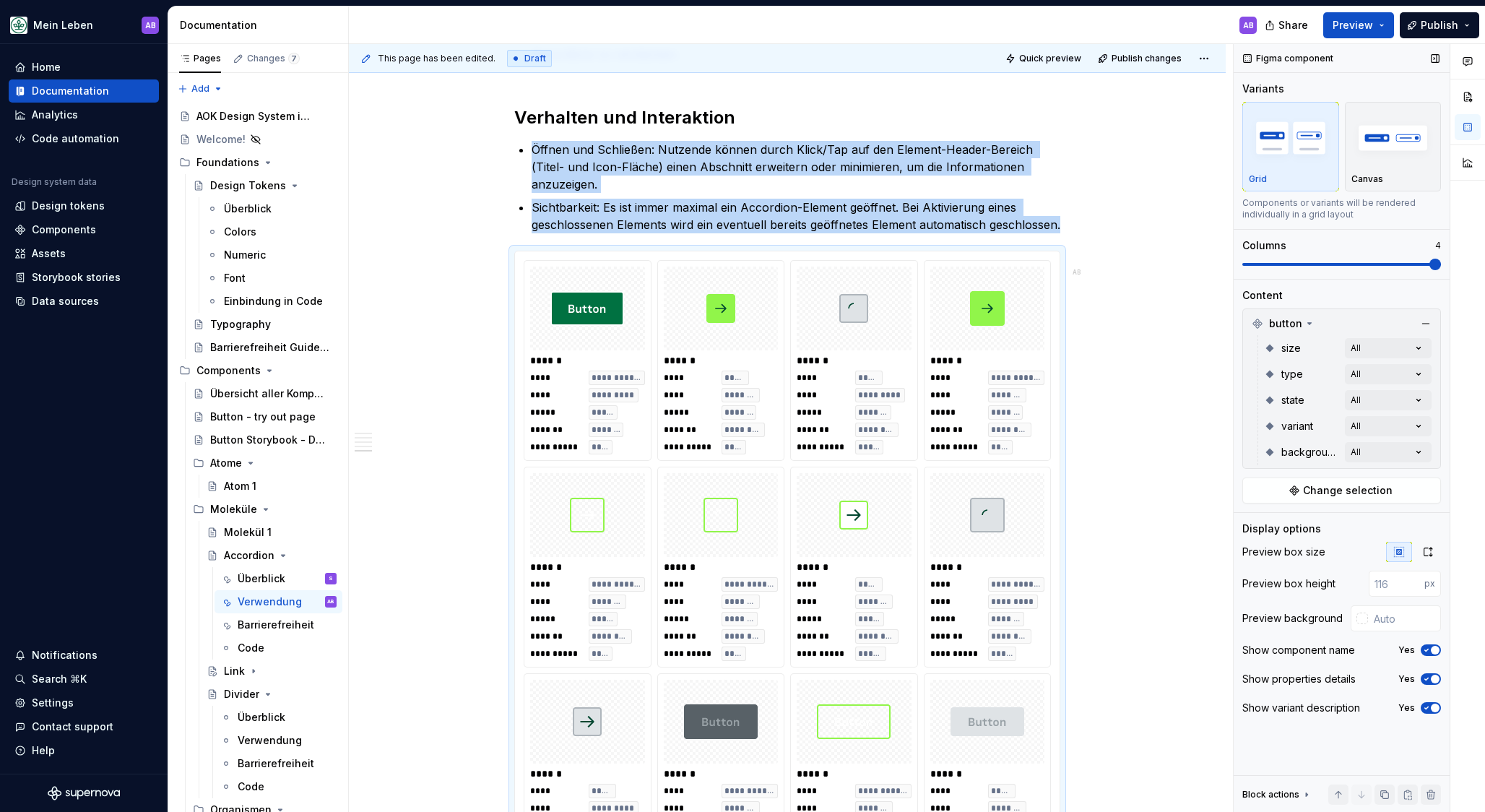
click at [1387, 645] on icon "button" at bounding box center [1427, 649] width 12 height 9
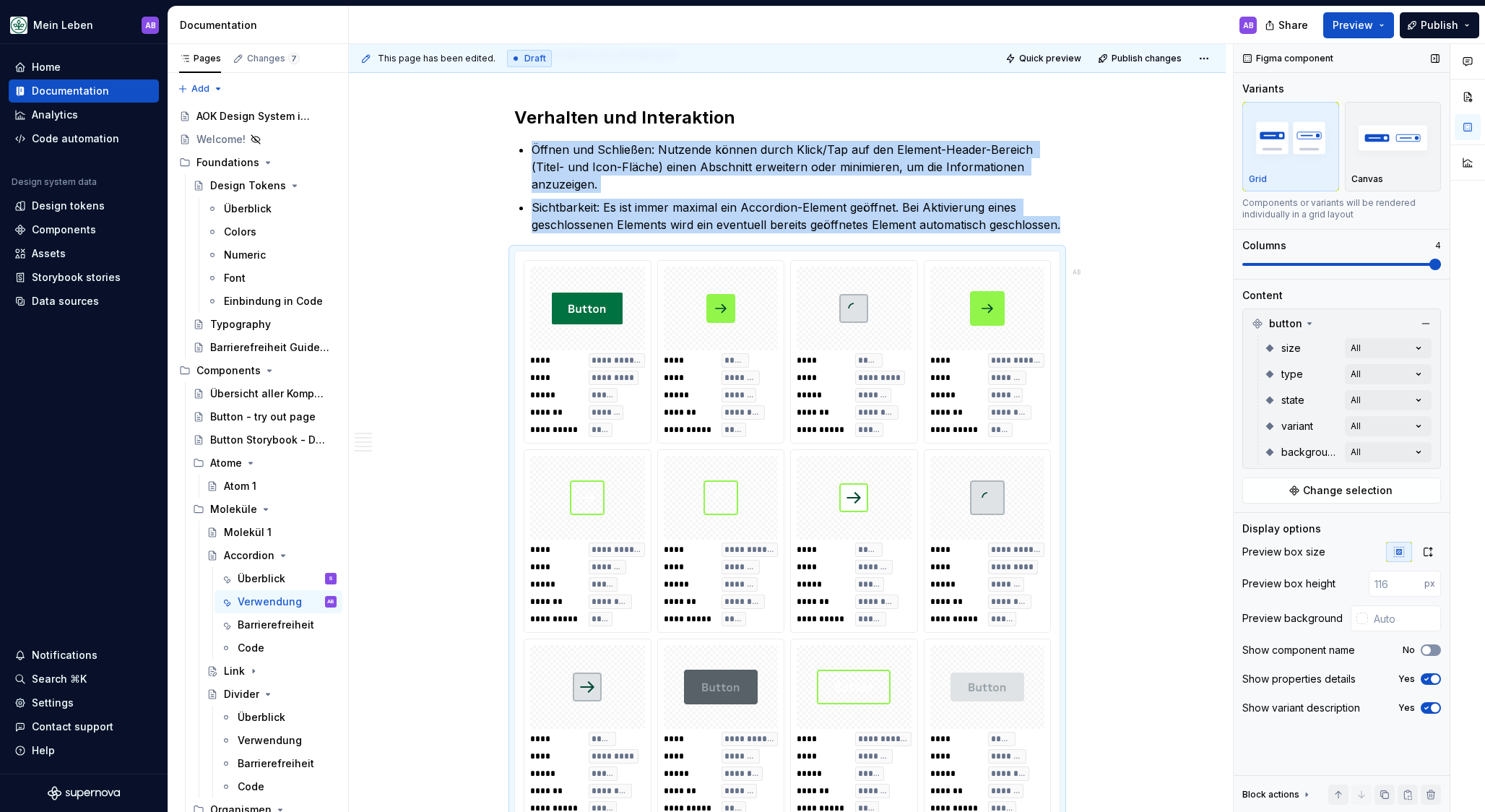
scroll to position [1780, 0]
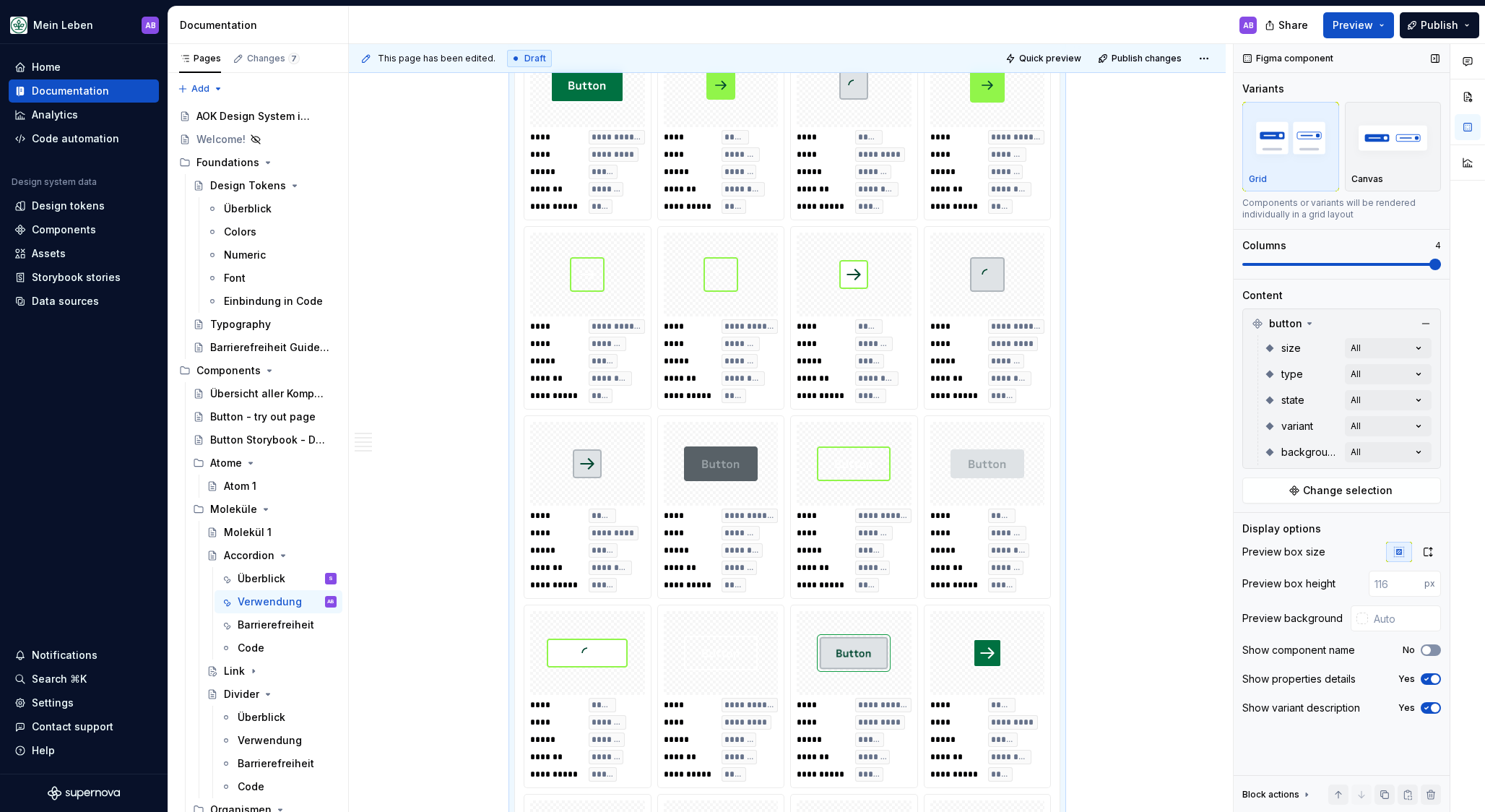
click at [1387, 645] on span "button" at bounding box center [1426, 649] width 9 height 9
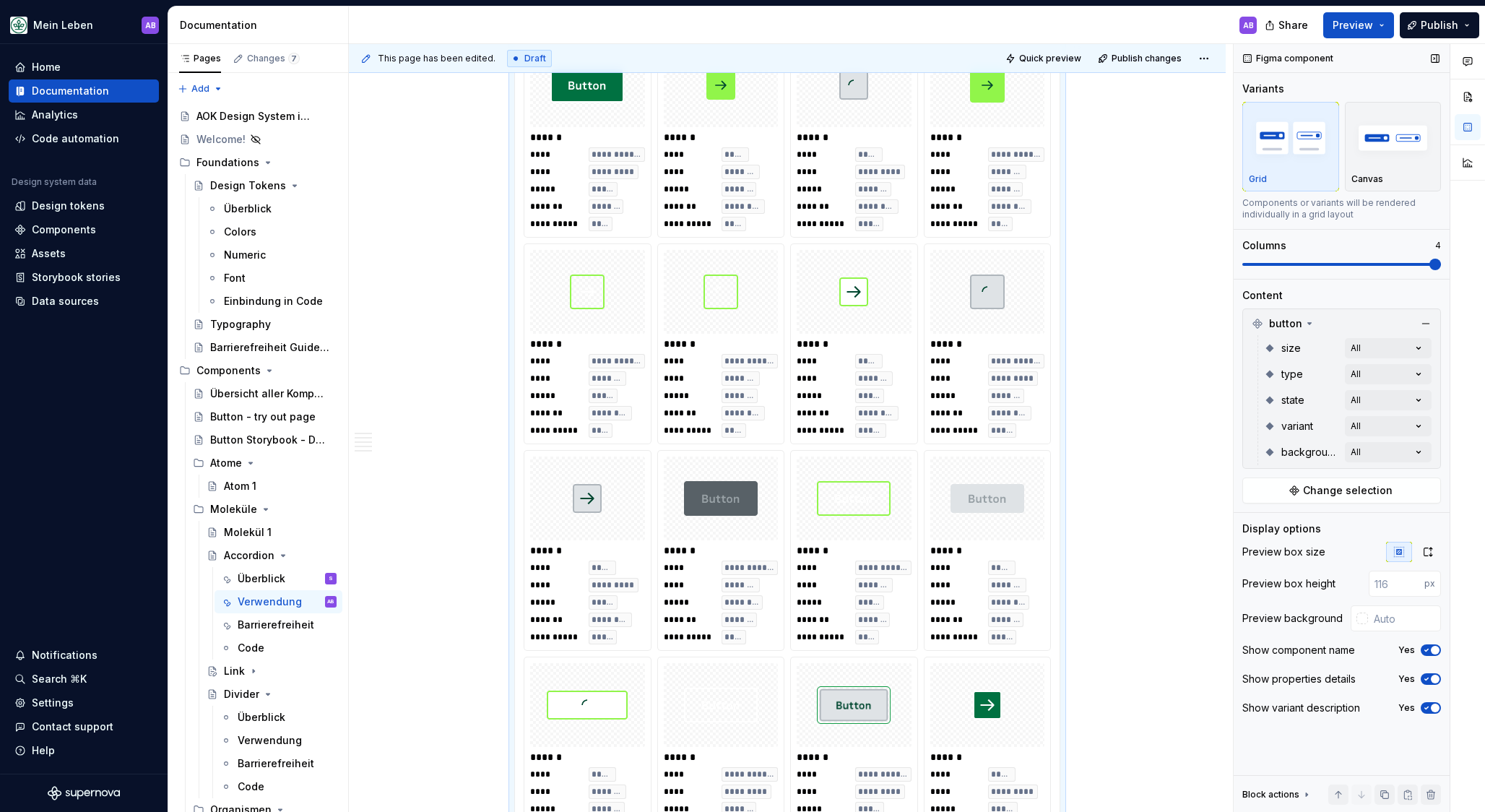
click at [1387, 645] on icon "button" at bounding box center [1427, 678] width 12 height 9
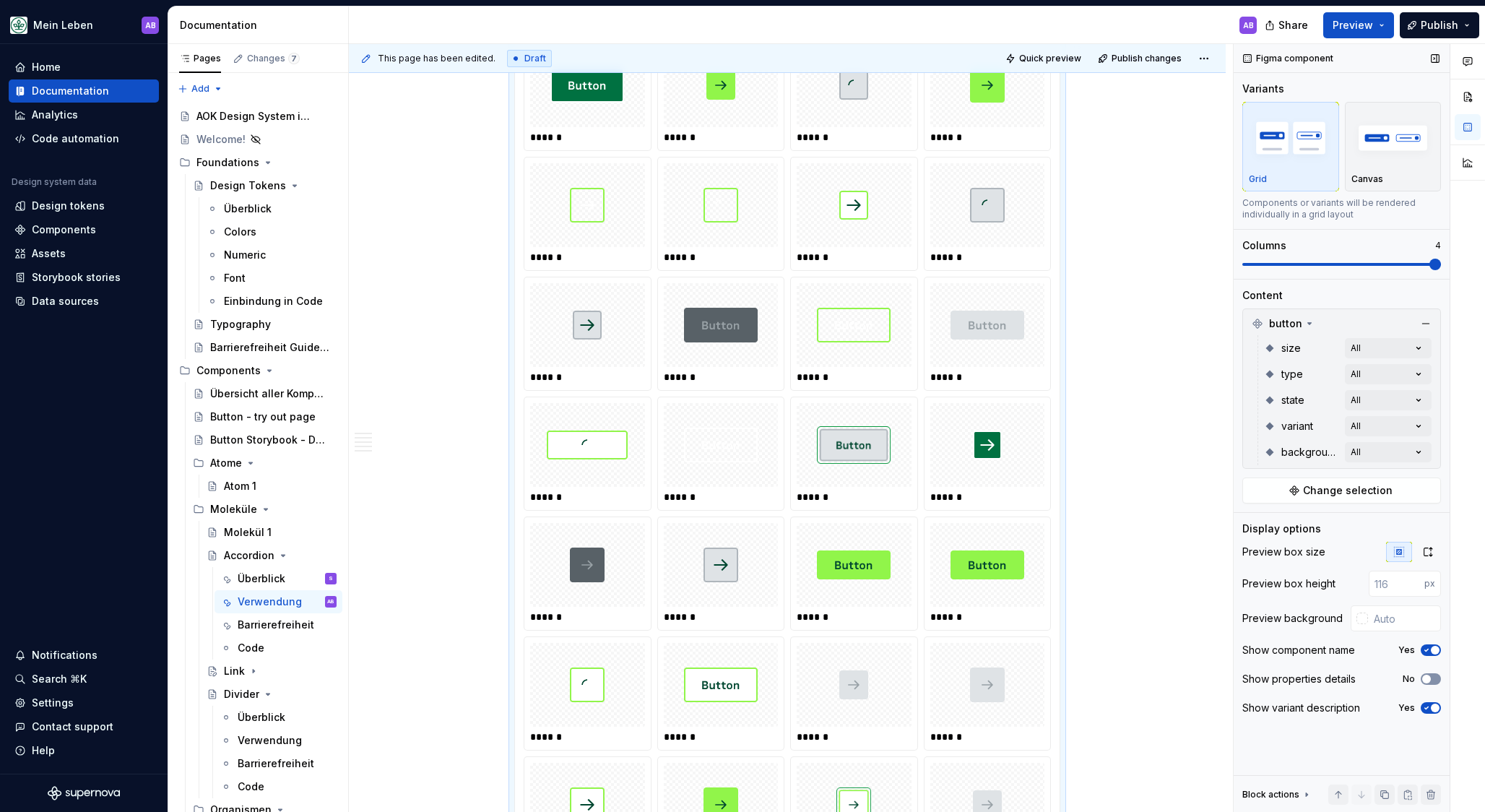
click at [1387, 645] on span "button" at bounding box center [1426, 678] width 9 height 9
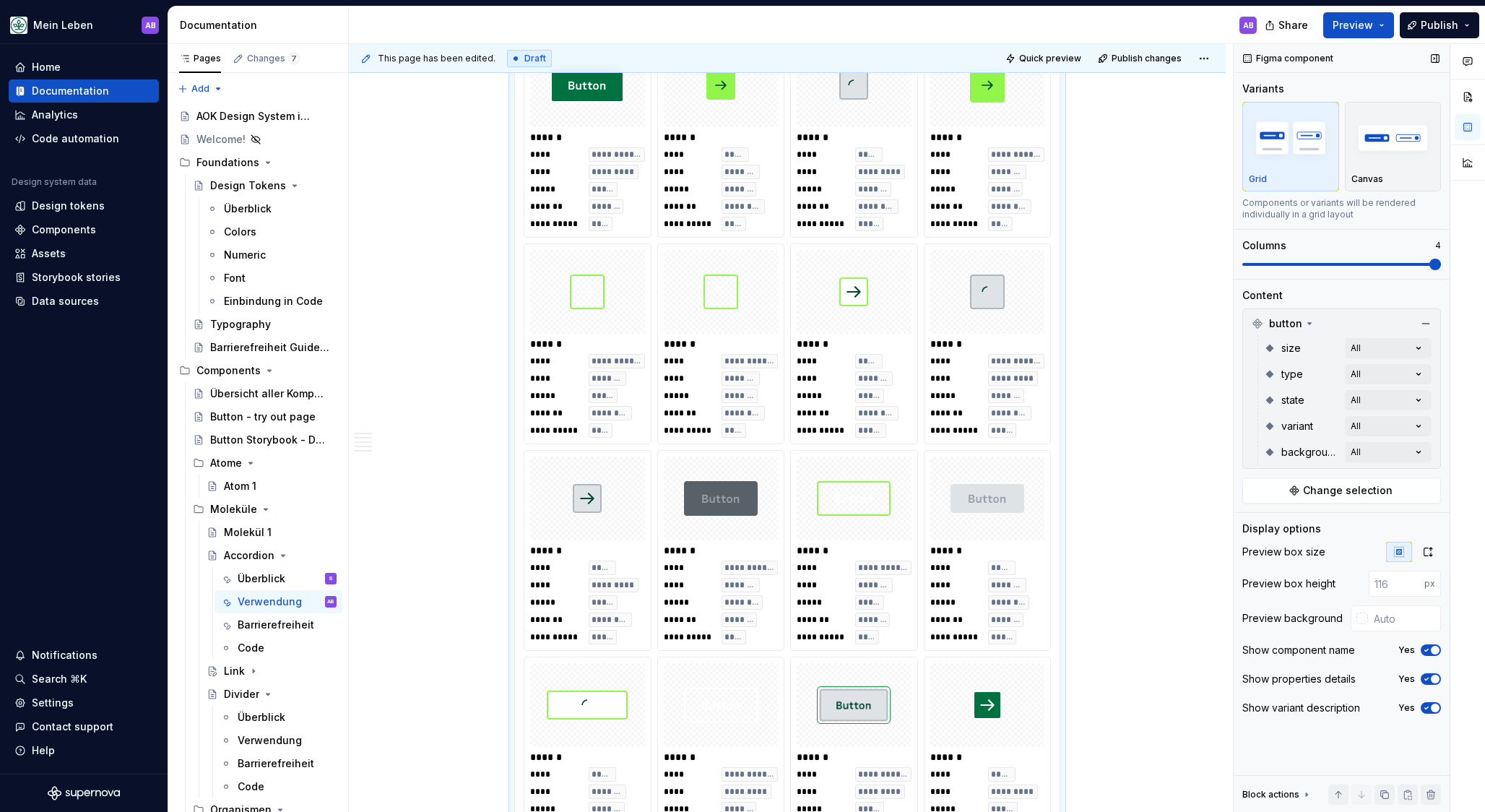
click at [1387, 645] on icon "button" at bounding box center [1427, 708] width 12 height 9
click at [1387, 645] on span "button" at bounding box center [1426, 708] width 9 height 9
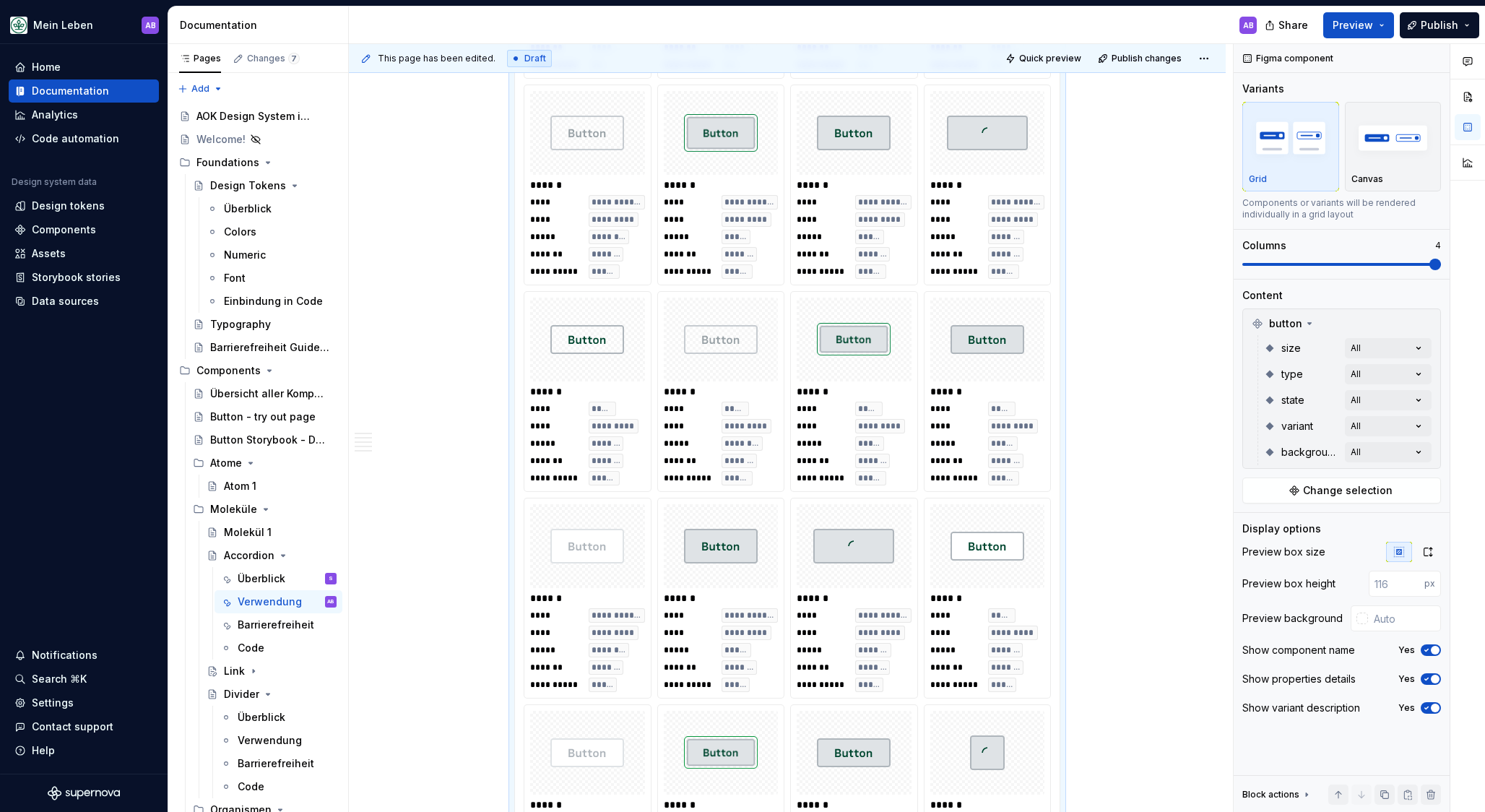
scroll to position [6753, 0]
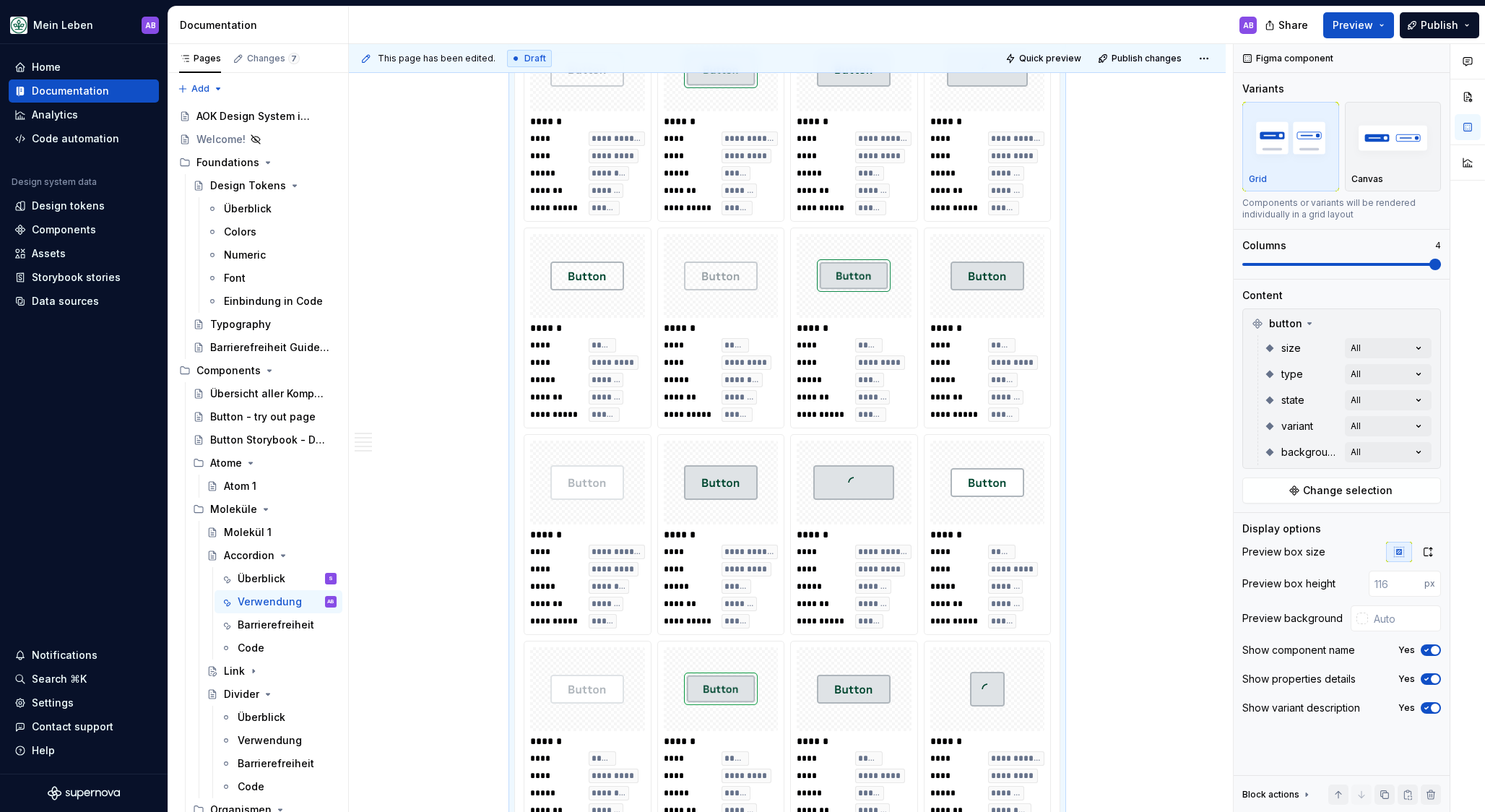
click at [863, 489] on img at bounding box center [853, 483] width 81 height 72
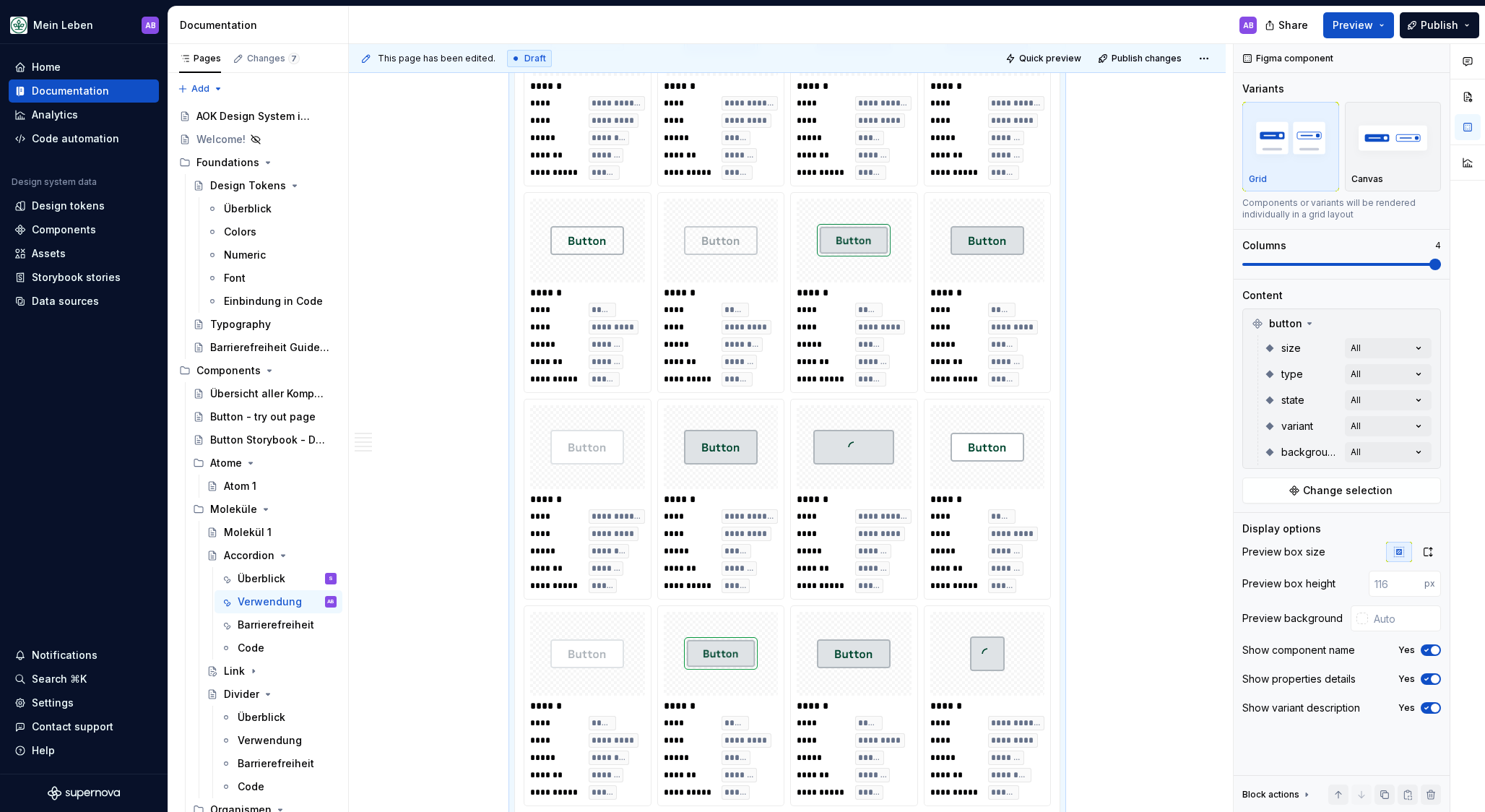
scroll to position [6793, 0]
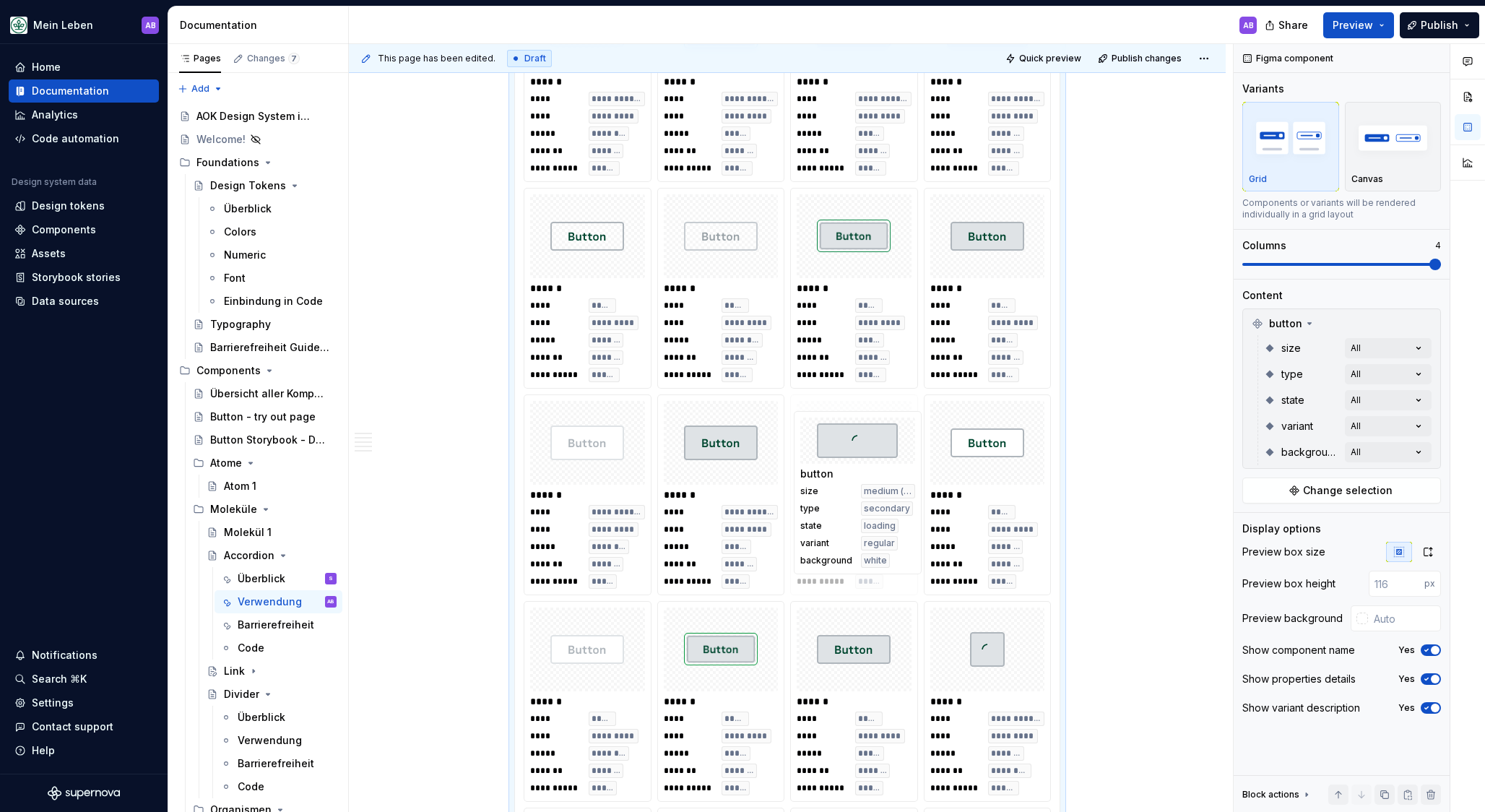
drag, startPoint x: 863, startPoint y: 489, endPoint x: 808, endPoint y: 468, distance: 58.9
click at [808, 468] on body "Mein Leben AB Home Documentation Analytics Code automation Design system data D…" at bounding box center [742, 406] width 1485 height 812
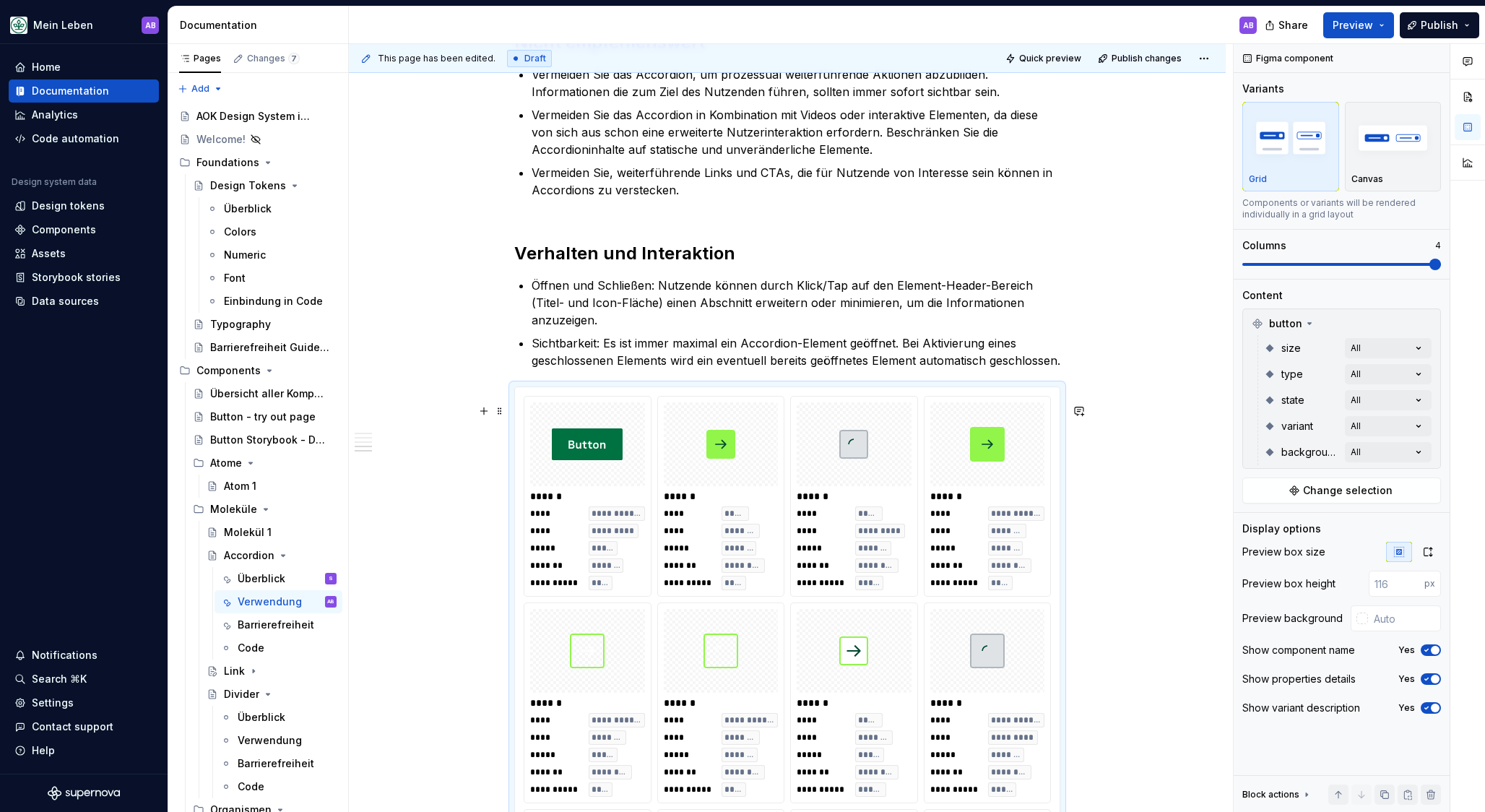
scroll to position [1394, 0]
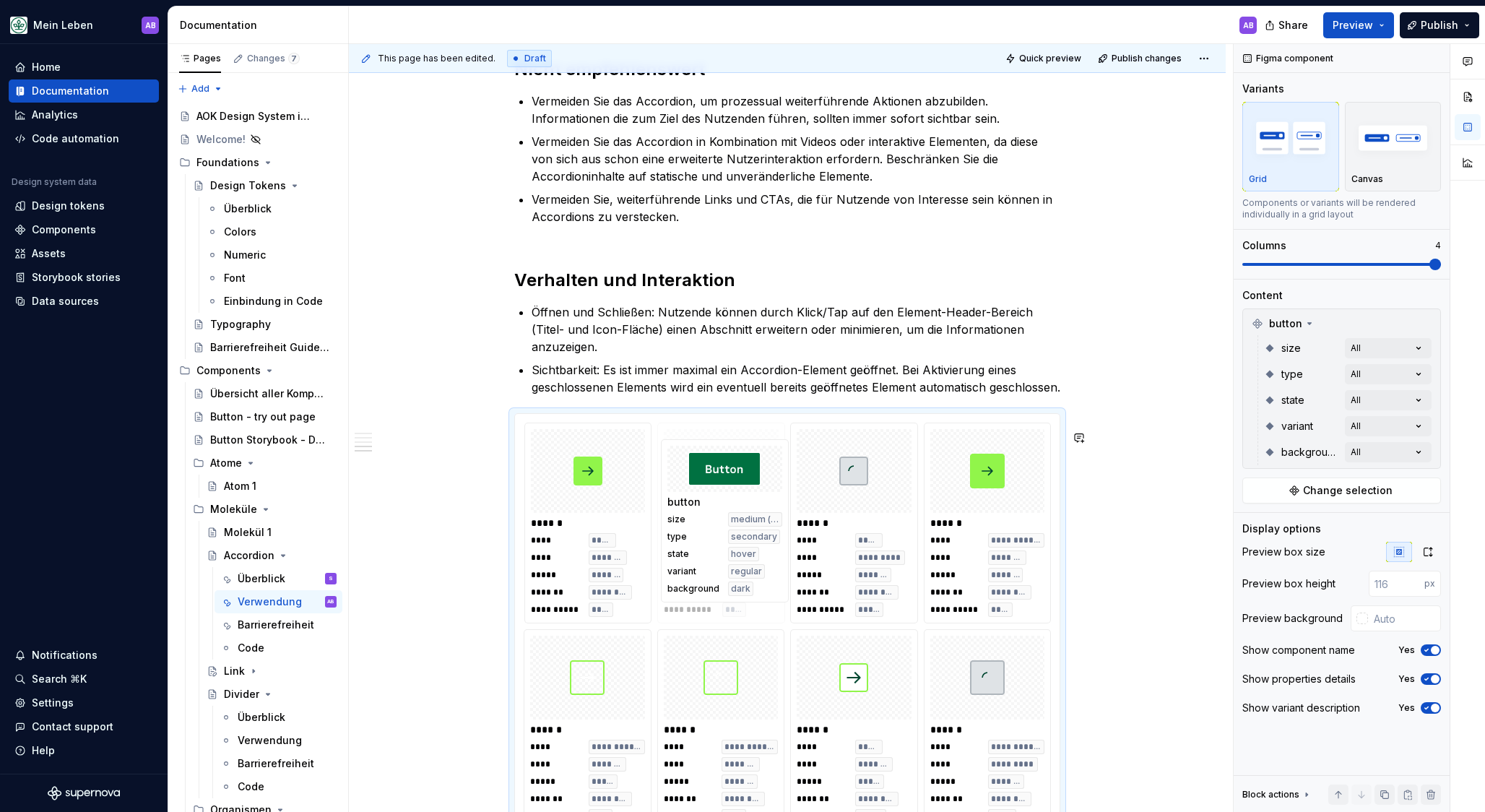
drag, startPoint x: 579, startPoint y: 464, endPoint x: 738, endPoint y: 486, distance: 160.5
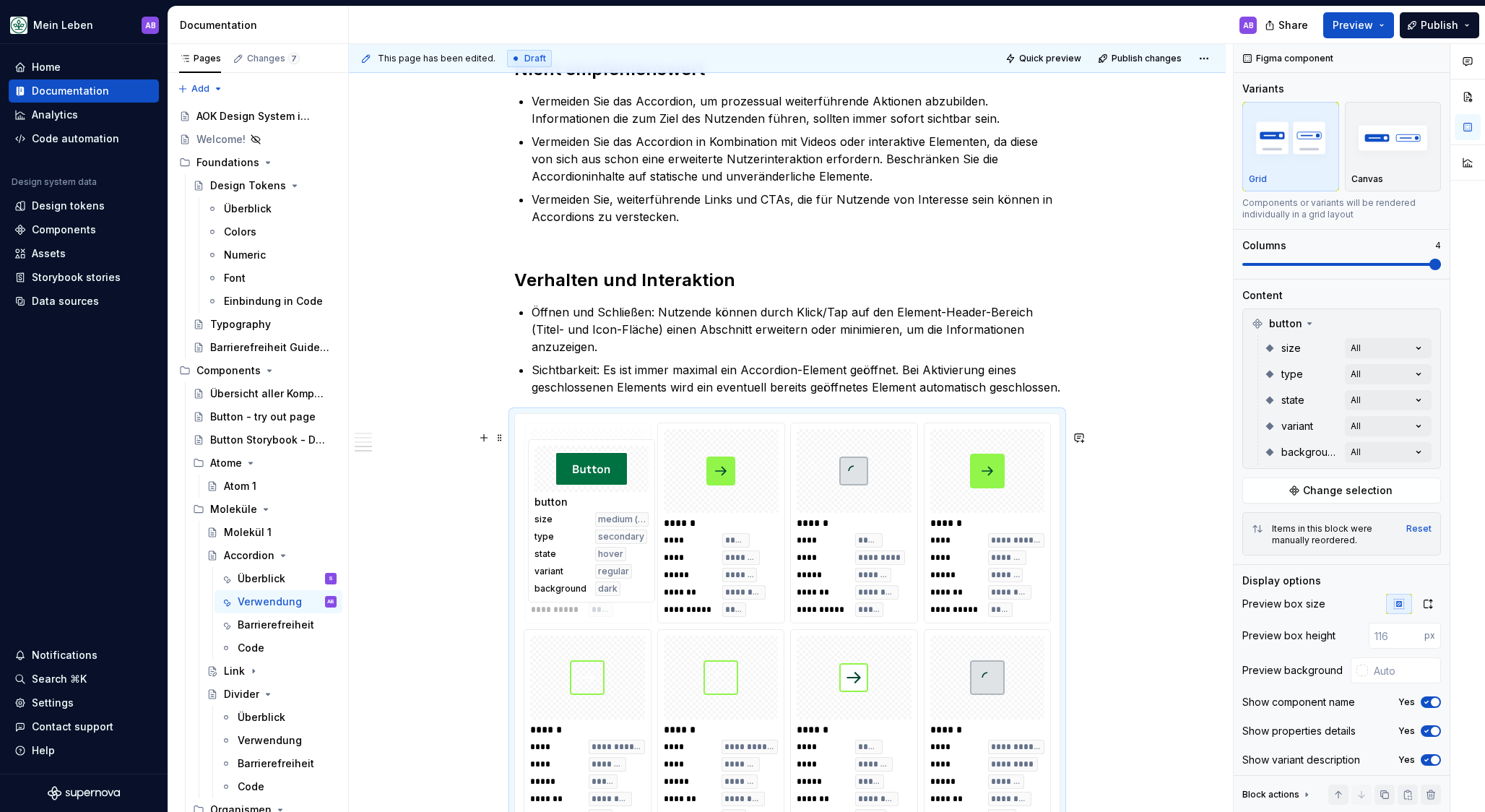
drag, startPoint x: 729, startPoint y: 484, endPoint x: 605, endPoint y: 483, distance: 124.0
click at [605, 483] on body "Mein Leben AB Home Documentation Analytics Code automation Design system data D…" at bounding box center [742, 406] width 1485 height 812
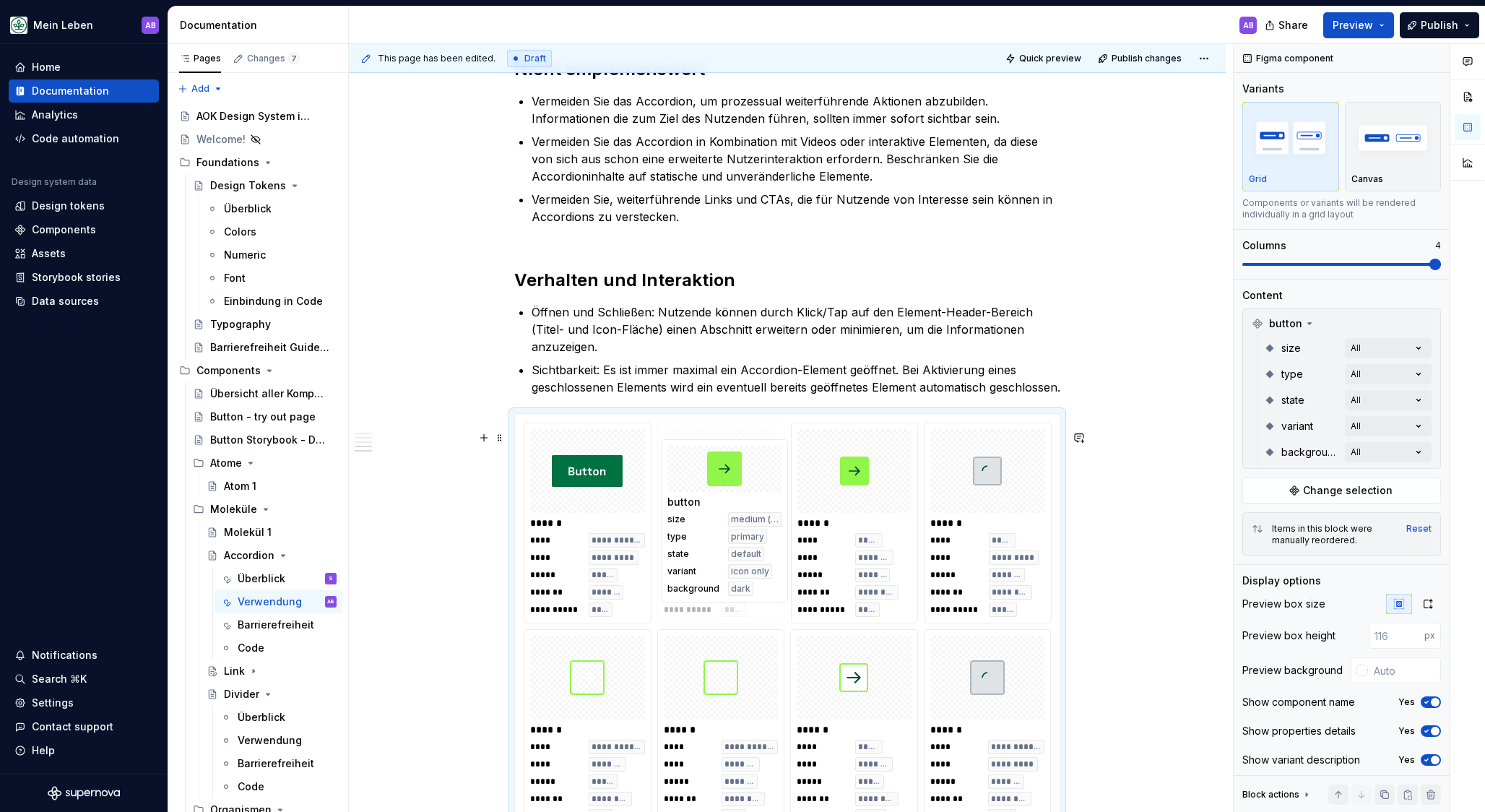
drag, startPoint x: 983, startPoint y: 518, endPoint x: 700, endPoint y: 510, distance: 283.1
click at [700, 510] on body "Mein Leben AB Home Documentation Analytics Code automation Design system data D…" at bounding box center [742, 406] width 1485 height 812
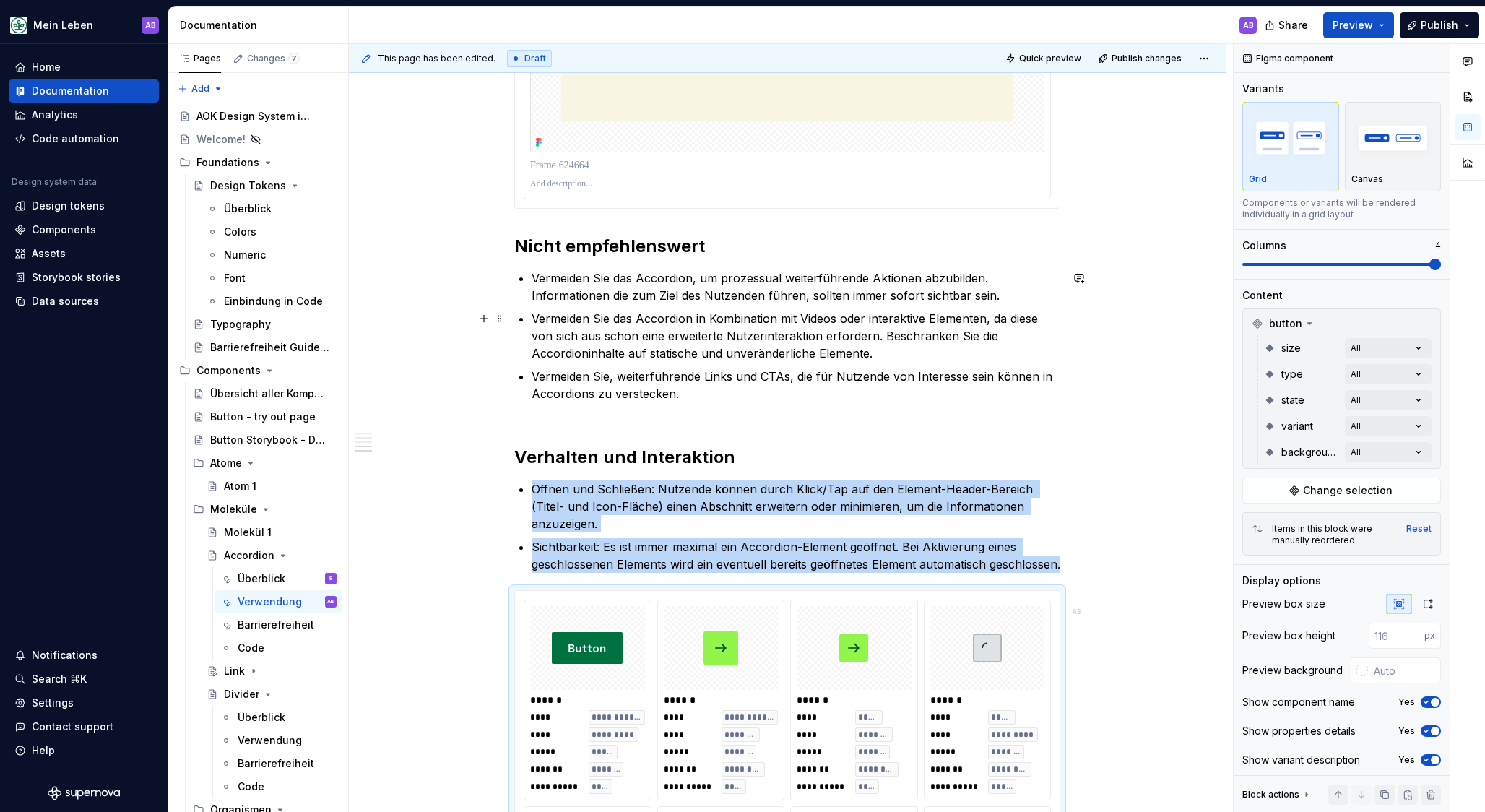
scroll to position [1241, 0]
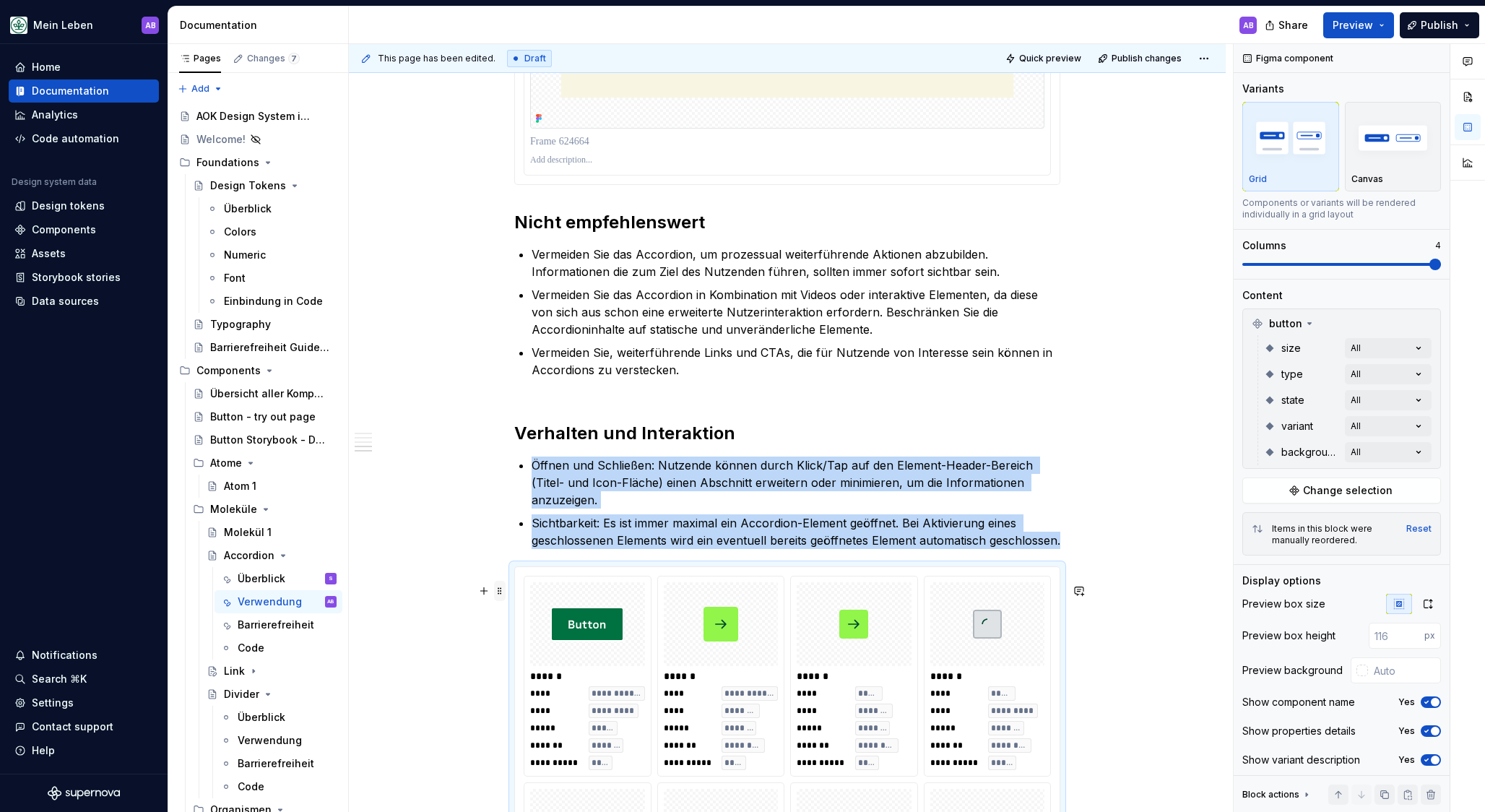
click at [503, 588] on span at bounding box center [500, 591] width 12 height 20
click at [534, 645] on div "Delete" at bounding box center [571, 717] width 94 height 15
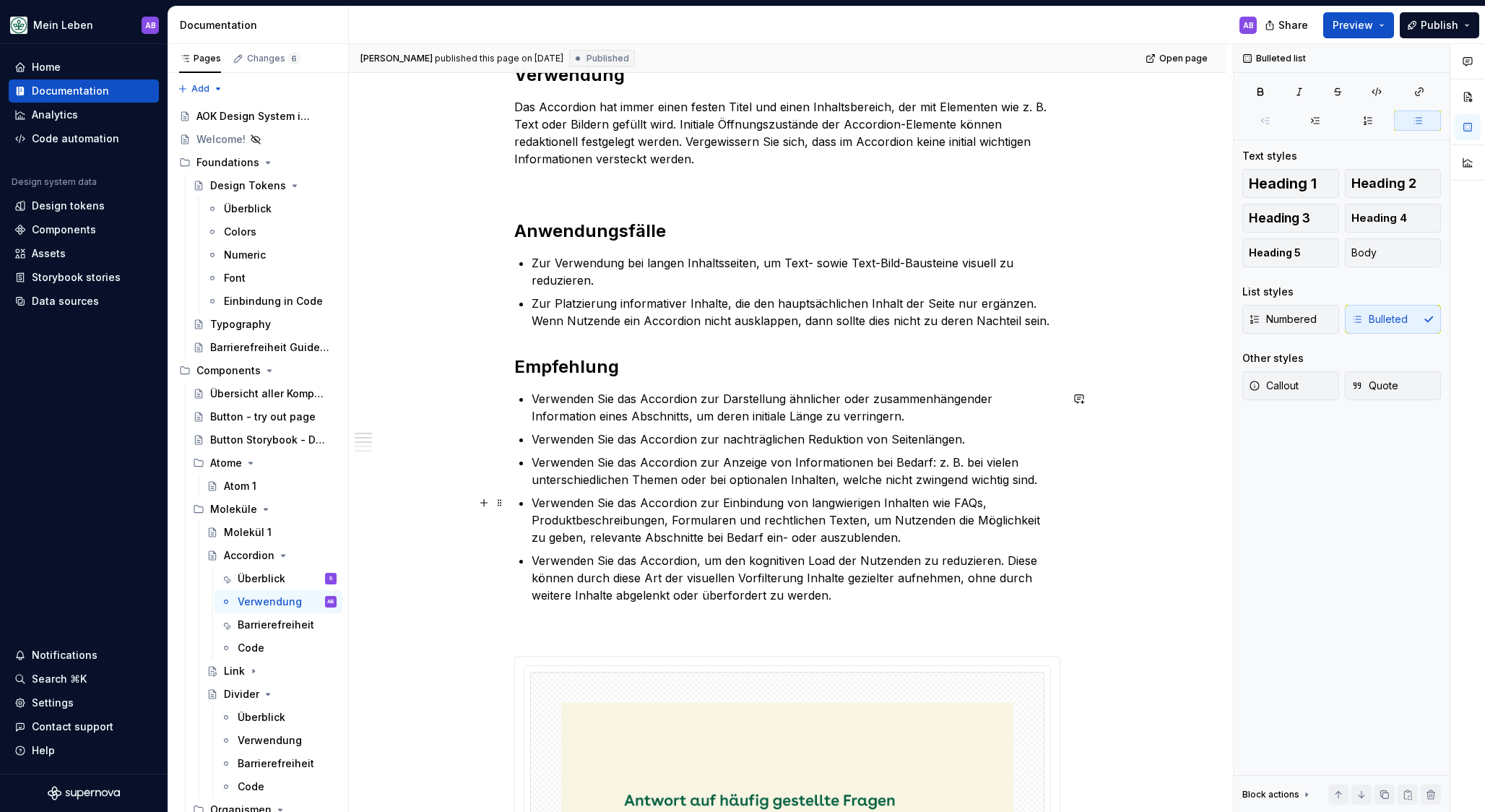
scroll to position [0, 0]
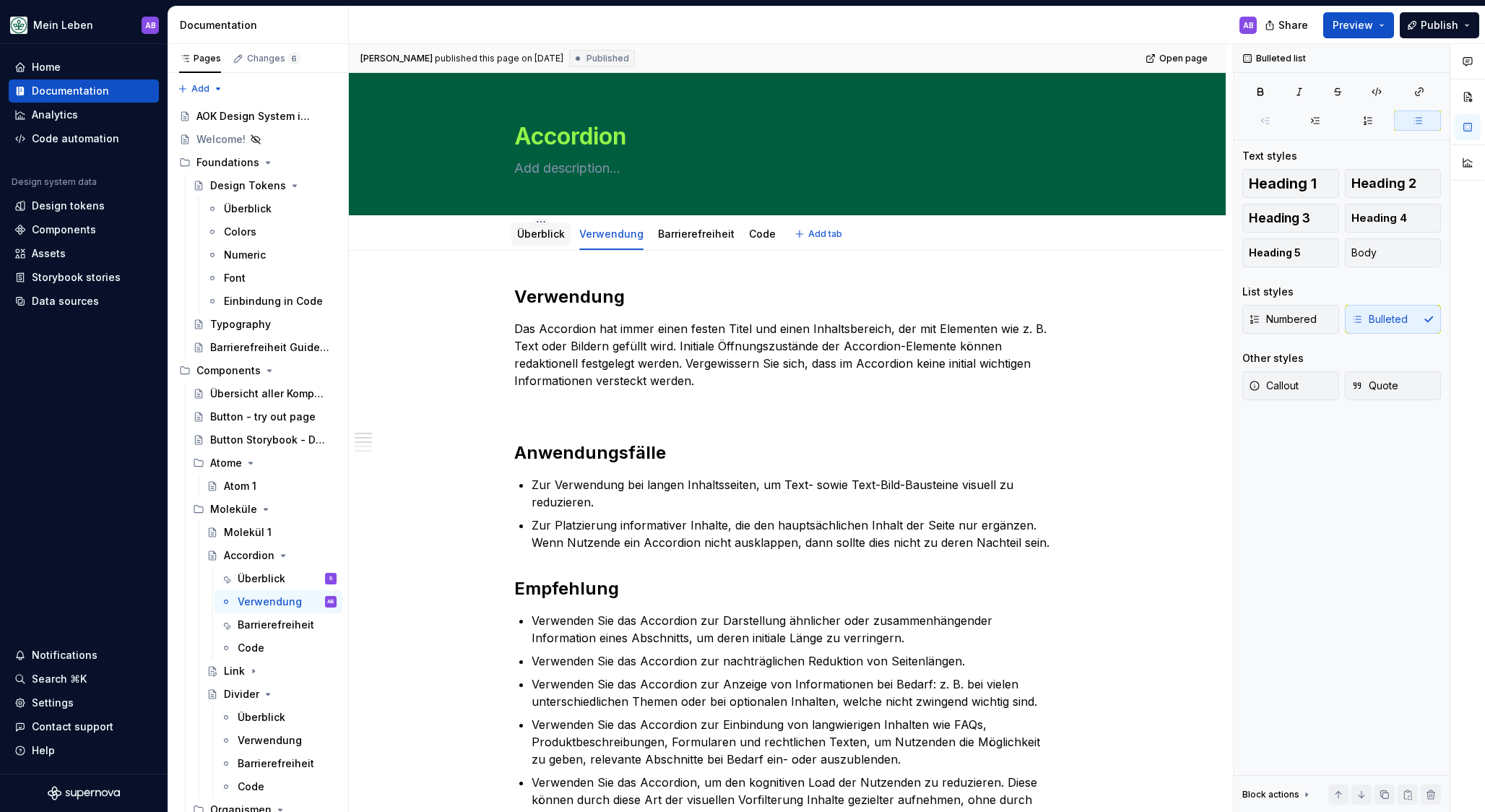
click at [561, 231] on link "Überblick" at bounding box center [541, 233] width 48 height 13
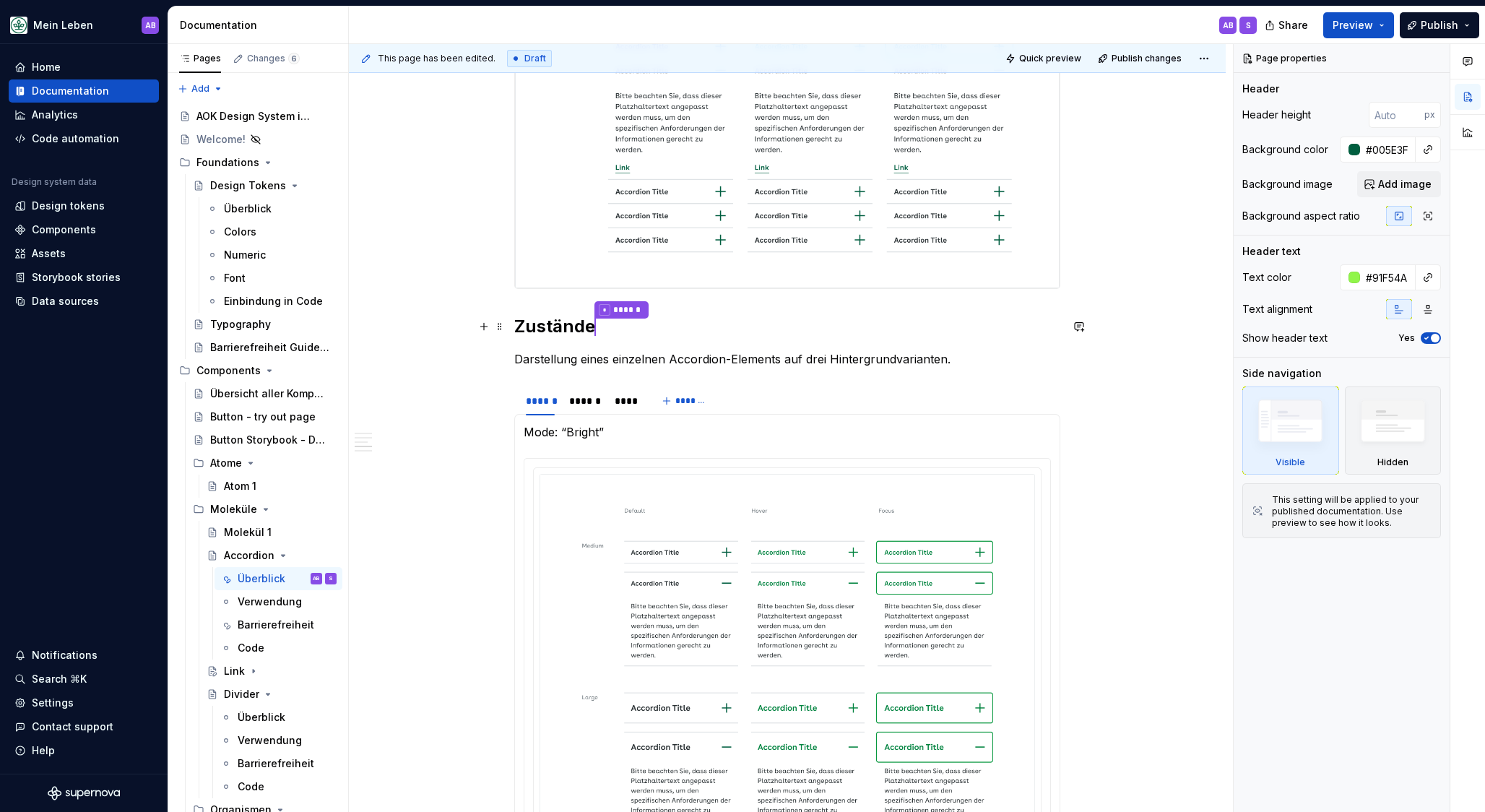
scroll to position [902, 0]
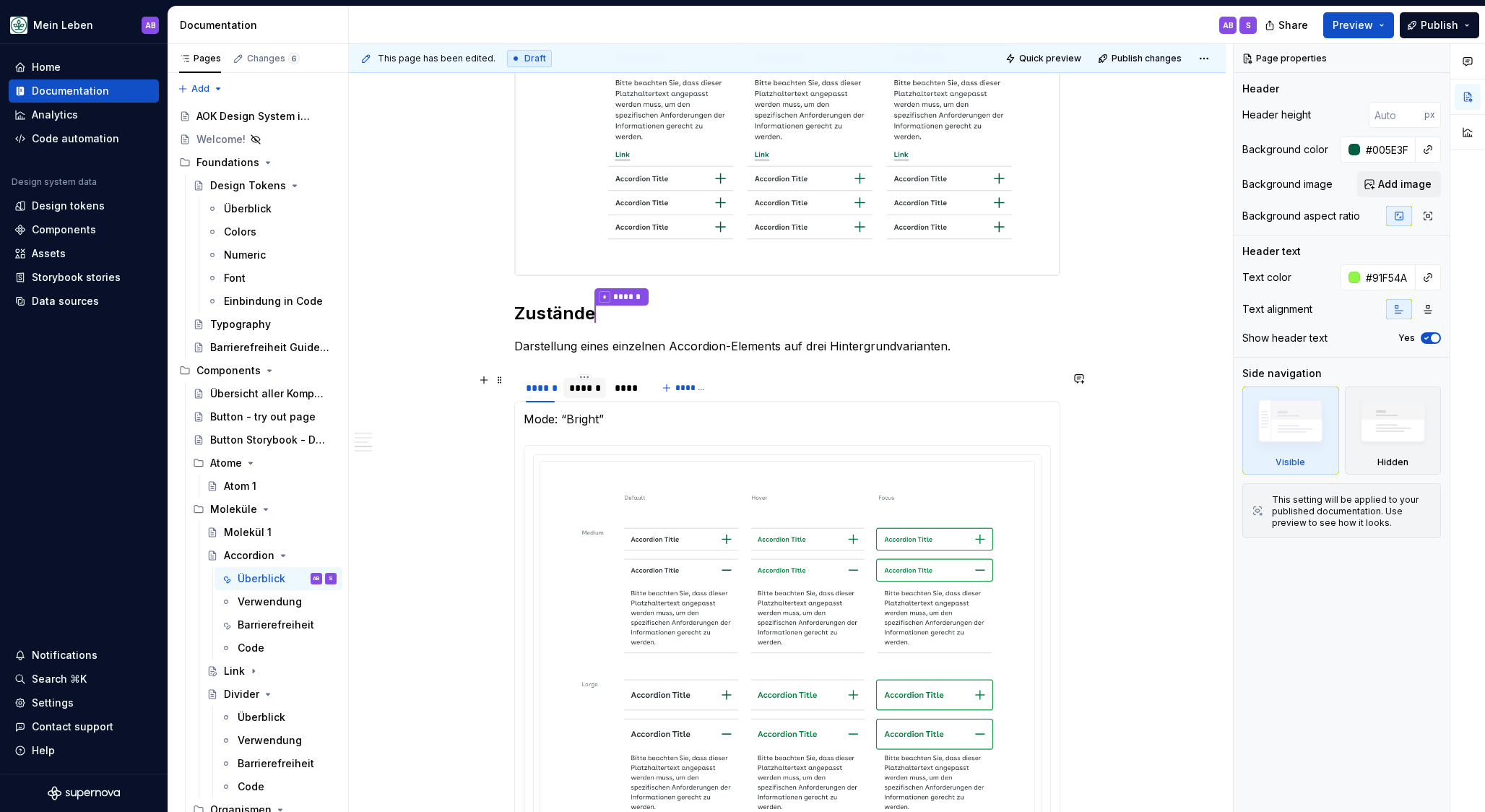
click at [587, 392] on div "******" at bounding box center [585, 388] width 31 height 15
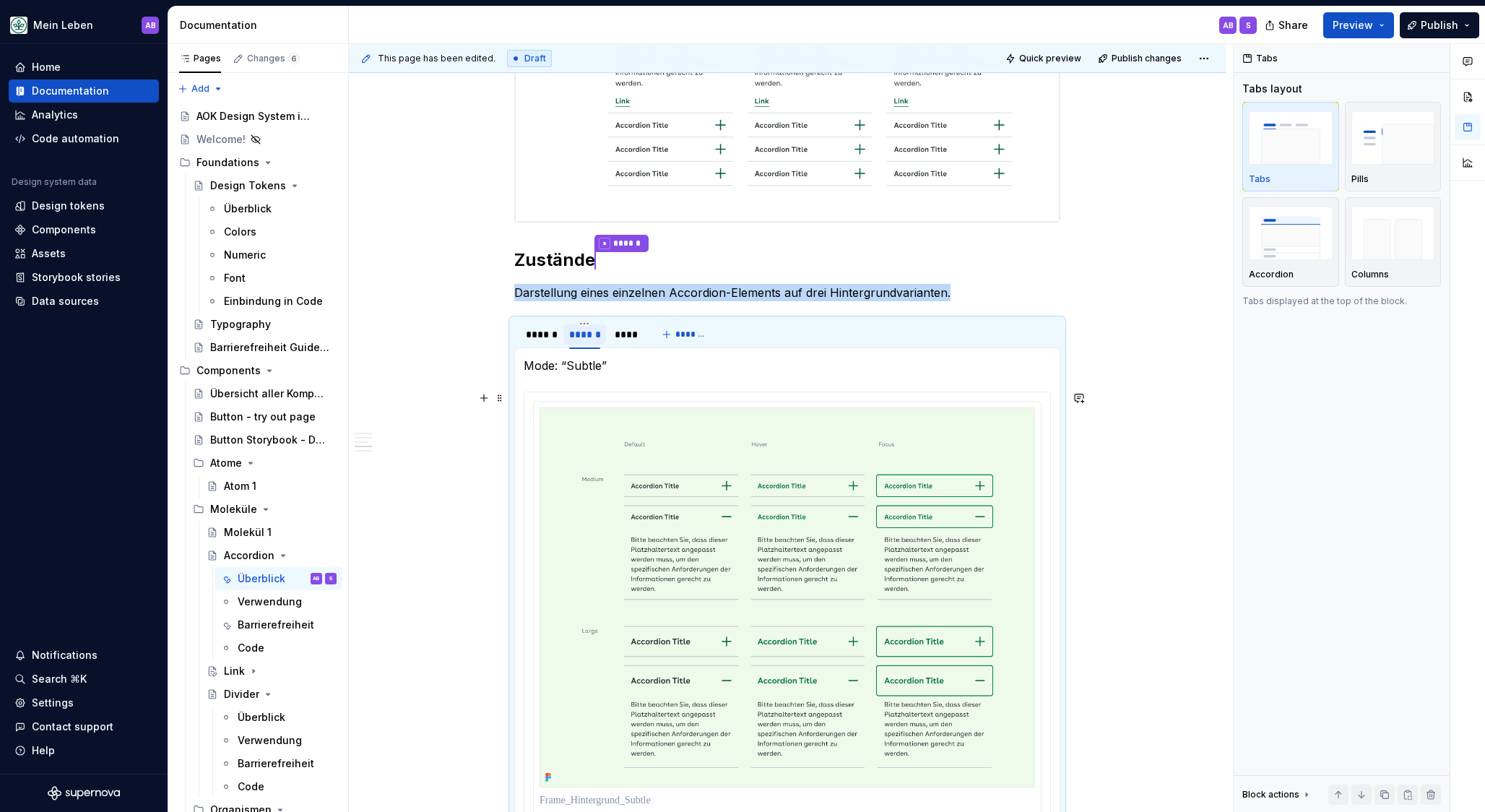
scroll to position [959, 0]
click at [629, 336] on div "****" at bounding box center [627, 330] width 23 height 15
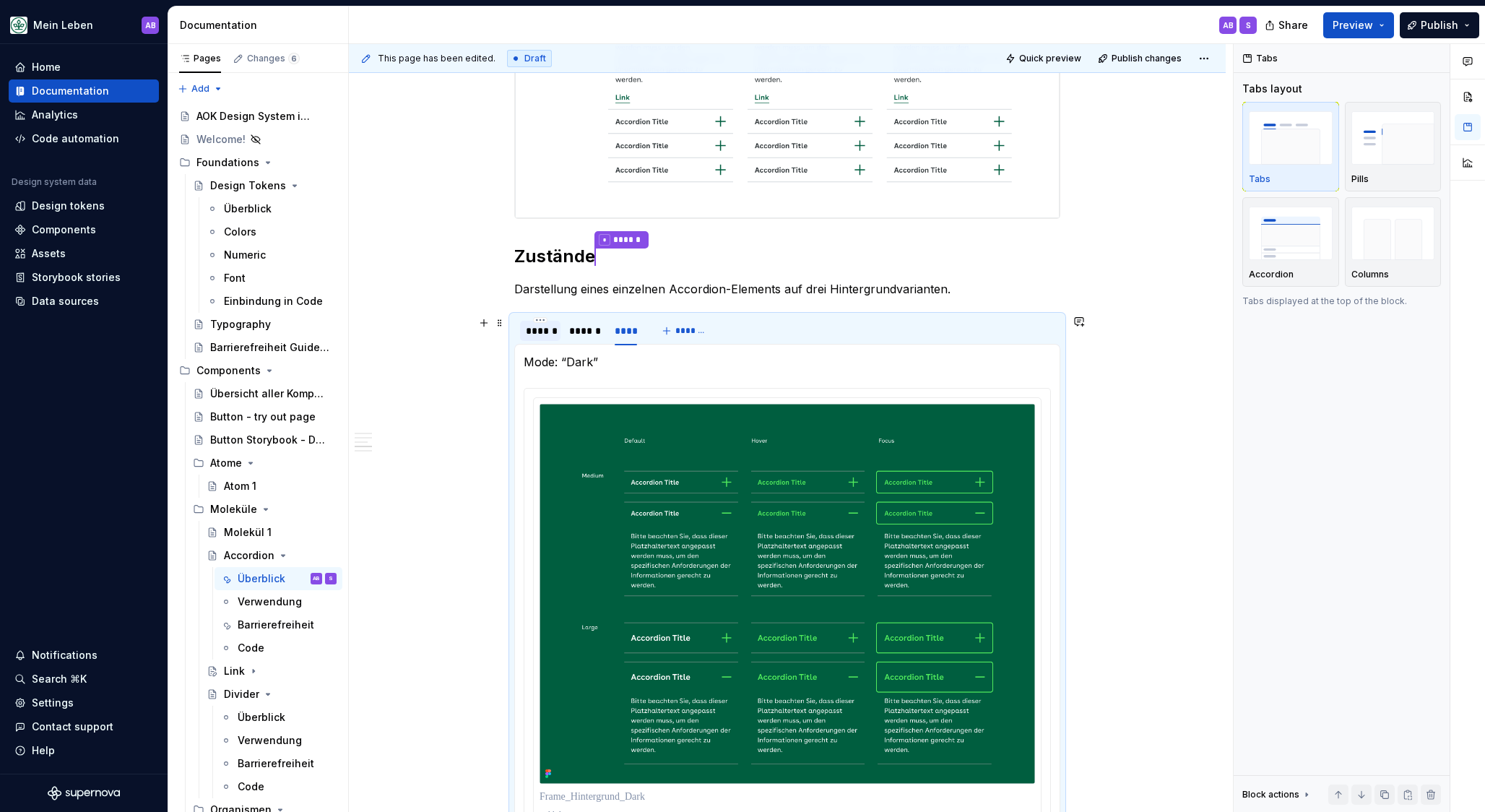
click at [546, 325] on div "******" at bounding box center [540, 330] width 29 height 15
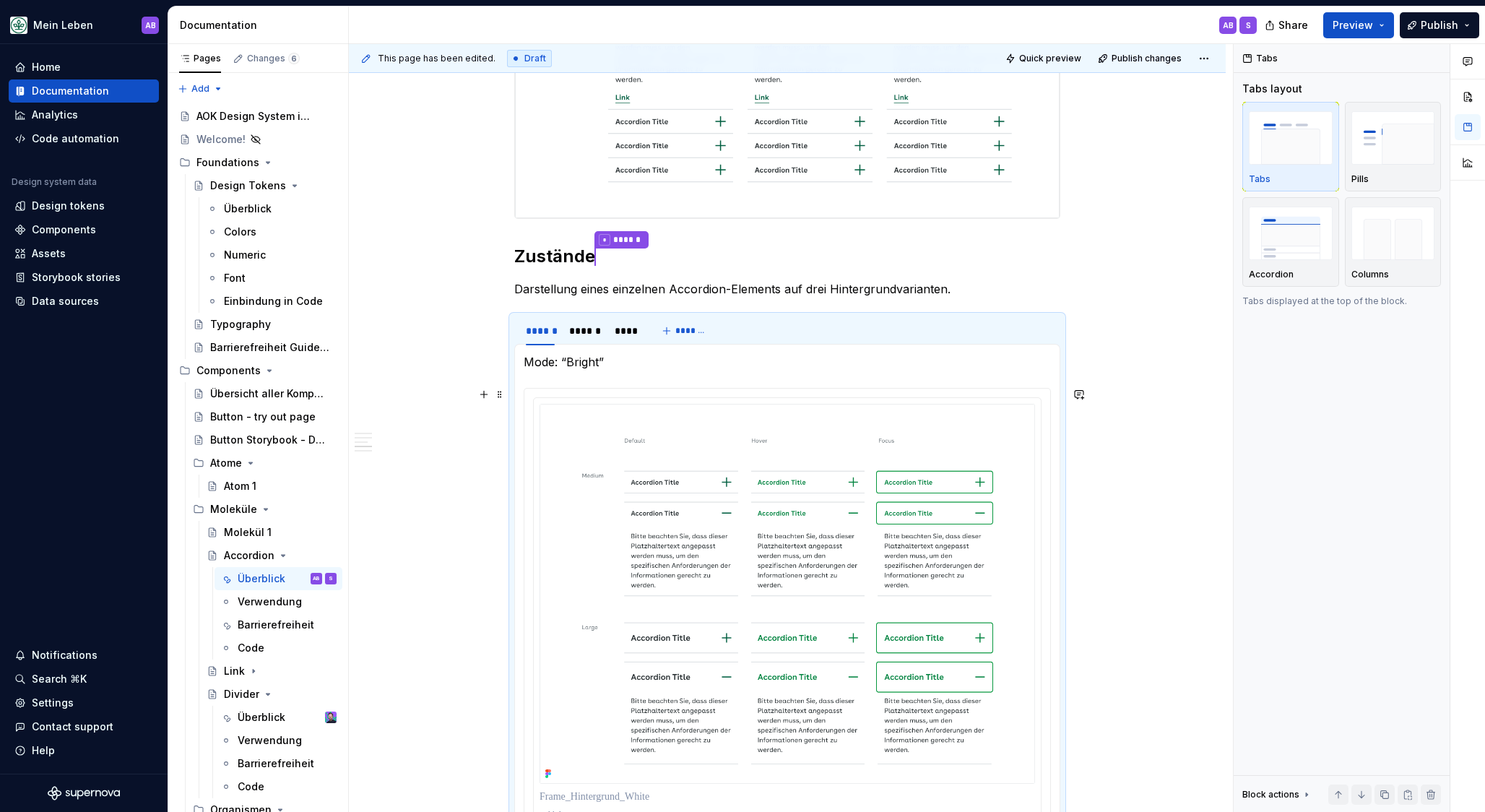
type textarea "*"
